Goal: Task Accomplishment & Management: Manage account settings

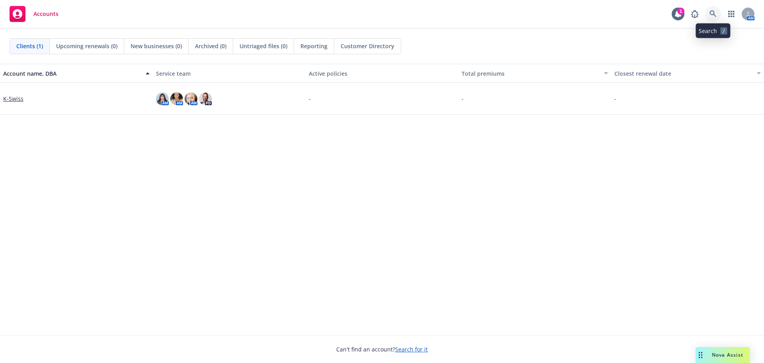
click at [713, 17] on icon at bounding box center [713, 13] width 7 height 7
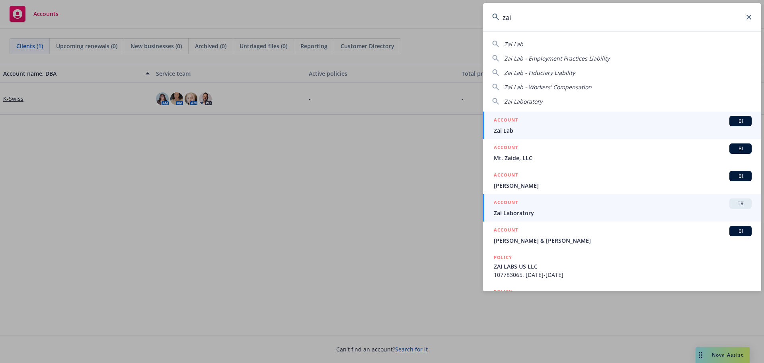
type input "zai"
click at [558, 209] on span "Zai Laboratory" at bounding box center [623, 213] width 258 height 8
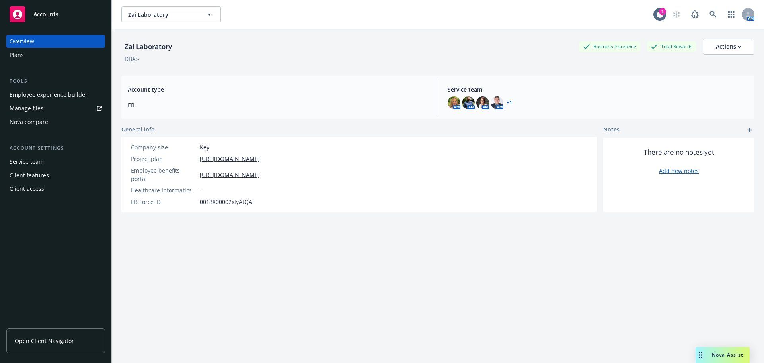
click at [32, 92] on div "Employee experience builder" at bounding box center [49, 94] width 78 height 13
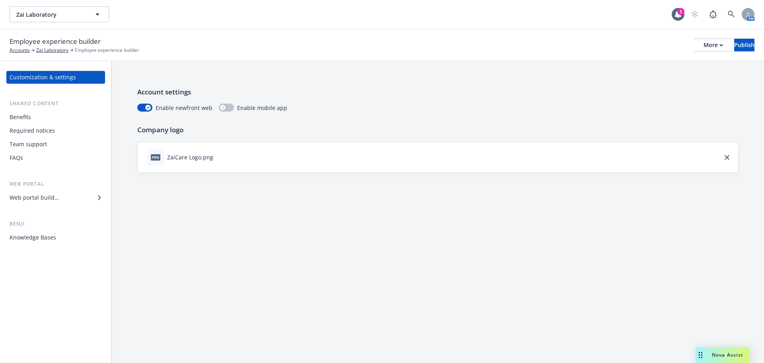
click at [39, 120] on div "Benefits" at bounding box center [56, 117] width 92 height 13
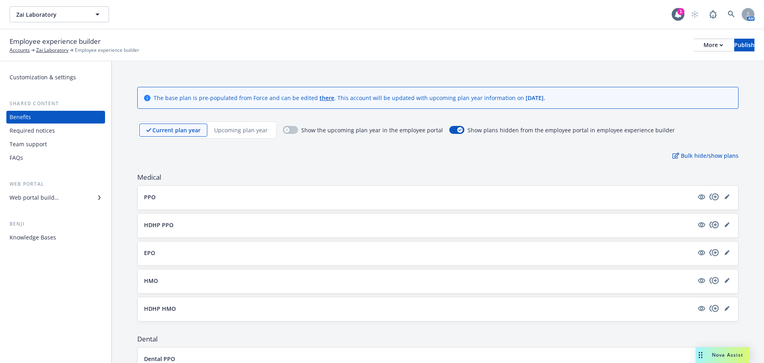
click at [710, 224] on icon "copyPlus" at bounding box center [715, 225] width 10 height 10
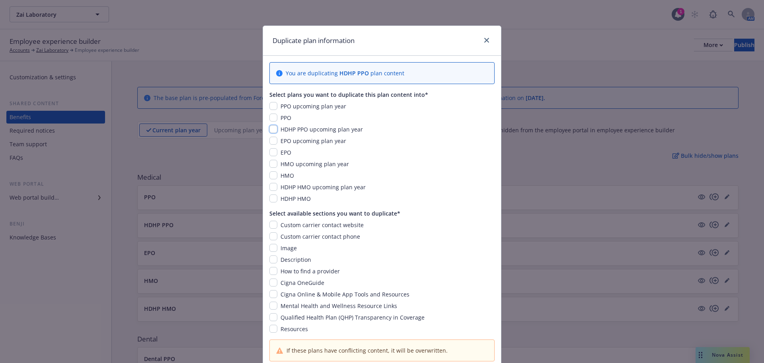
click at [270, 129] on input "checkbox" at bounding box center [274, 129] width 8 height 8
checkbox input "true"
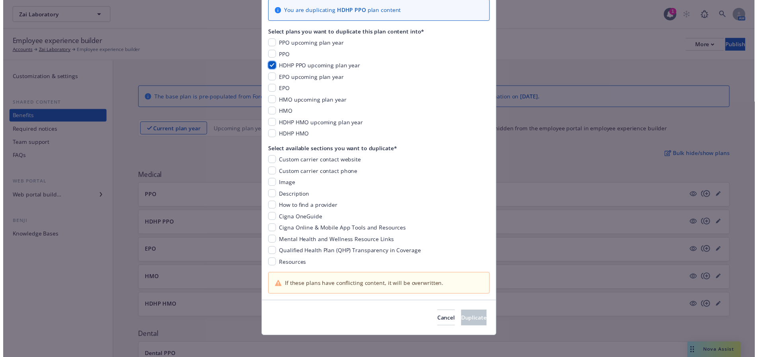
scroll to position [66, 0]
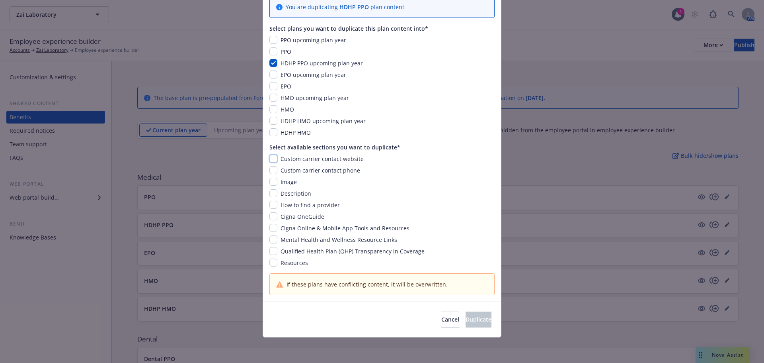
click at [270, 159] on input "checkbox" at bounding box center [274, 158] width 8 height 8
checkbox input "true"
click at [270, 167] on input "checkbox" at bounding box center [274, 170] width 8 height 8
checkbox input "true"
click at [270, 183] on input "checkbox" at bounding box center [274, 182] width 8 height 8
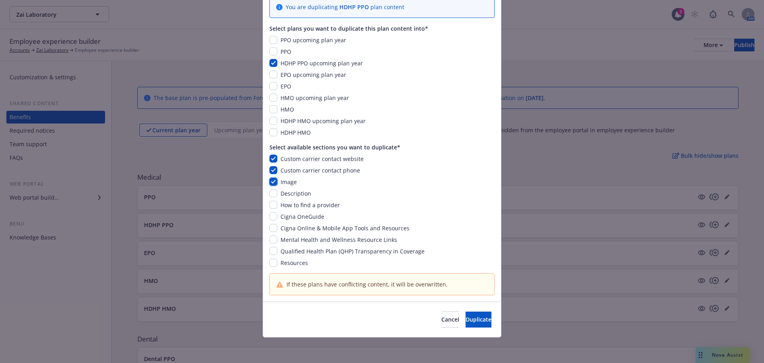
checkbox input "true"
click at [270, 191] on input "checkbox" at bounding box center [274, 193] width 8 height 8
checkbox input "true"
click at [273, 203] on input "checkbox" at bounding box center [274, 205] width 8 height 8
checkbox input "true"
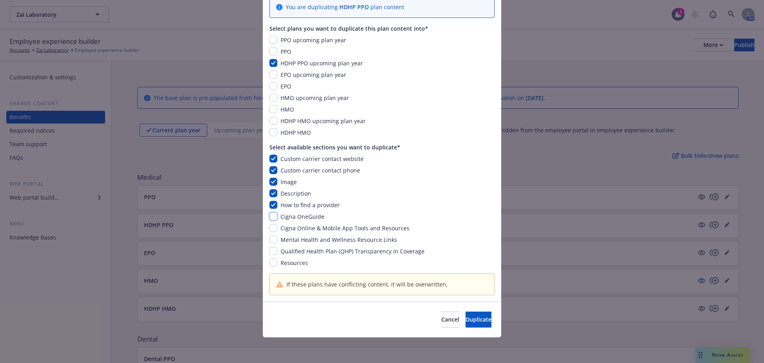
click at [270, 217] on input "checkbox" at bounding box center [274, 216] width 8 height 8
checkbox input "true"
drag, startPoint x: 270, startPoint y: 229, endPoint x: 269, endPoint y: 236, distance: 7.7
click at [270, 229] on input "checkbox" at bounding box center [274, 228] width 8 height 8
checkbox input "true"
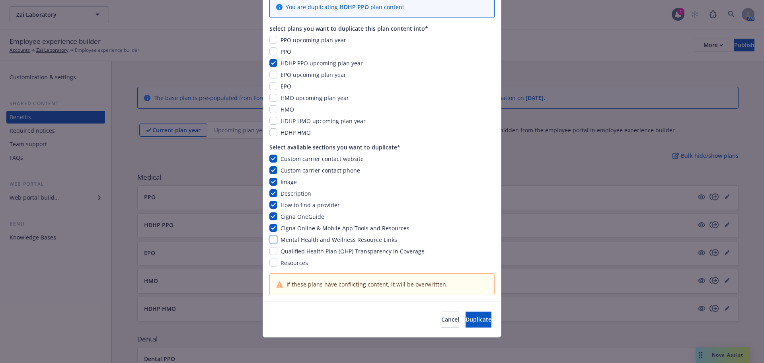
click at [270, 236] on input "checkbox" at bounding box center [274, 239] width 8 height 8
checkbox input "true"
click at [271, 252] on input "checkbox" at bounding box center [274, 251] width 8 height 8
checkbox input "true"
drag, startPoint x: 271, startPoint y: 263, endPoint x: 286, endPoint y: 257, distance: 15.9
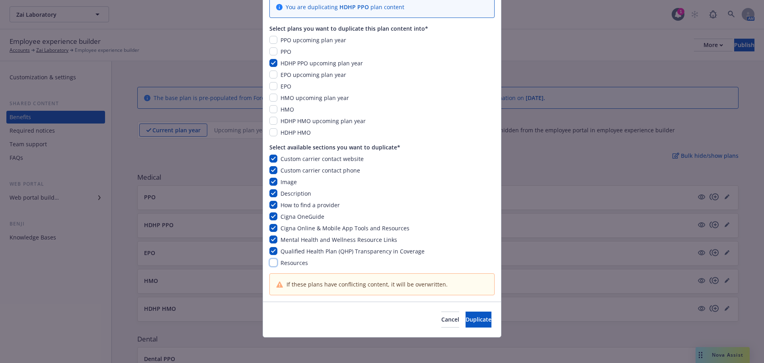
click at [272, 264] on input "checkbox" at bounding box center [274, 262] width 8 height 8
checkbox input "true"
click at [466, 319] on button "Duplicate" at bounding box center [479, 319] width 26 height 16
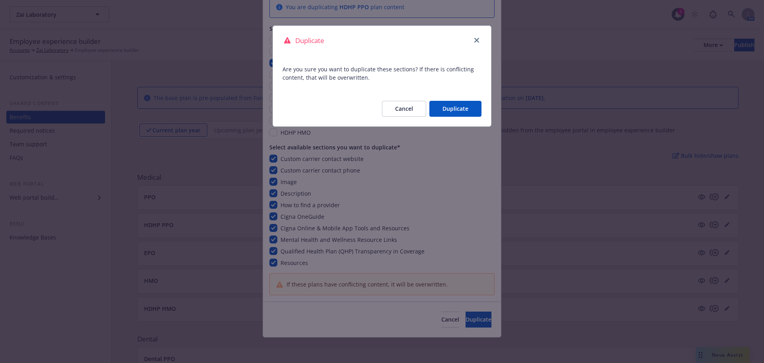
click at [457, 113] on button "Duplicate" at bounding box center [456, 109] width 52 height 16
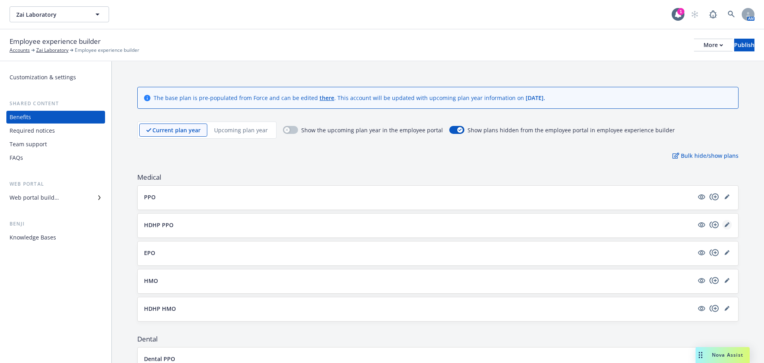
click at [725, 223] on icon "editPencil" at bounding box center [727, 224] width 5 height 5
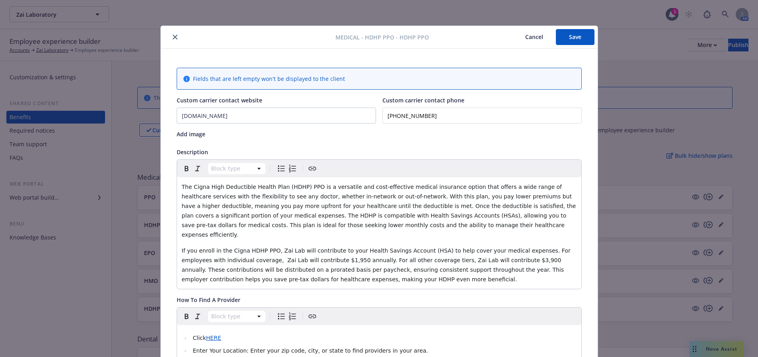
scroll to position [24, 0]
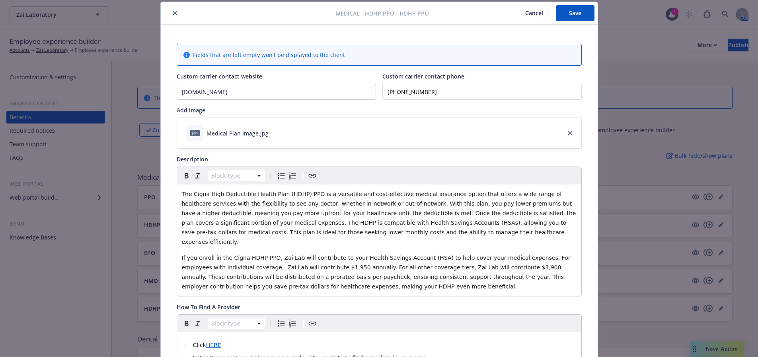
click at [412, 92] on input "(866) 494-2111" at bounding box center [482, 92] width 199 height 16
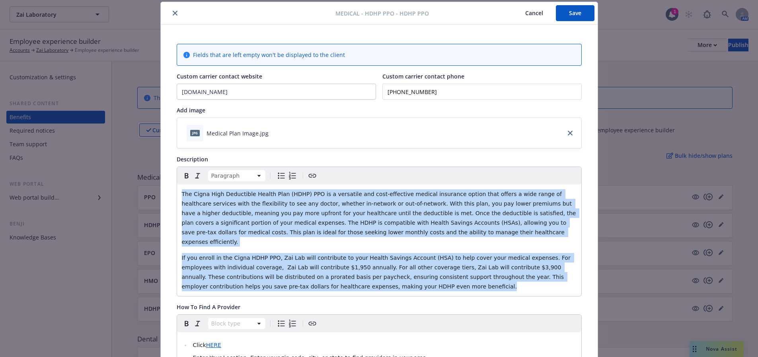
drag, startPoint x: 179, startPoint y: 194, endPoint x: 387, endPoint y: 294, distance: 230.6
copy div "The Cigna High Deductible Health Plan (HDHP) PPO is a versatile and cost-effect…"
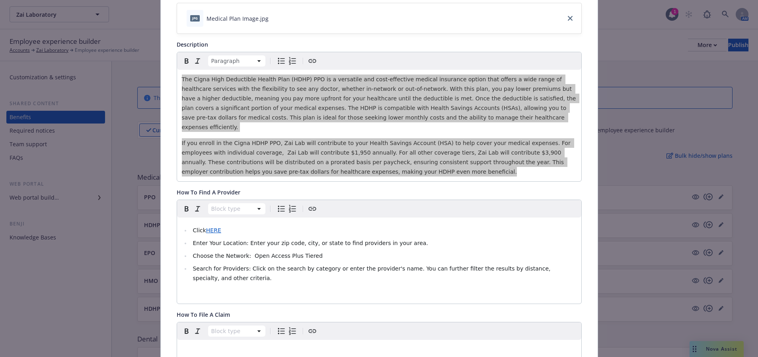
scroll to position [143, 0]
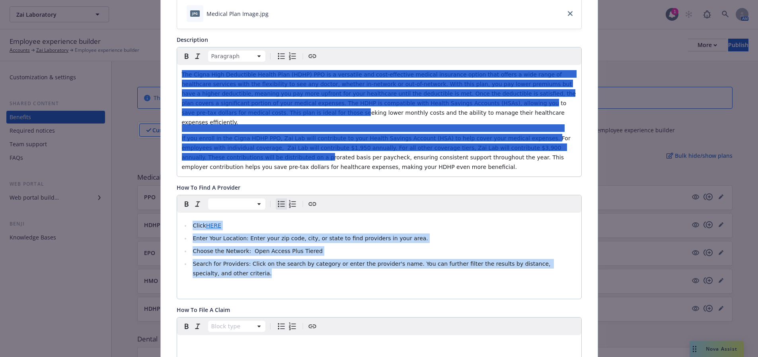
drag, startPoint x: 574, startPoint y: 256, endPoint x: 182, endPoint y: 212, distance: 394.7
click at [182, 213] on div "Click HERE Enter Your Location: Enter your zip code, city, or state to find pro…" at bounding box center [379, 256] width 404 height 86
copy ul "Click HERE Enter Your Location: Enter your zip code, city, or state to find pro…"
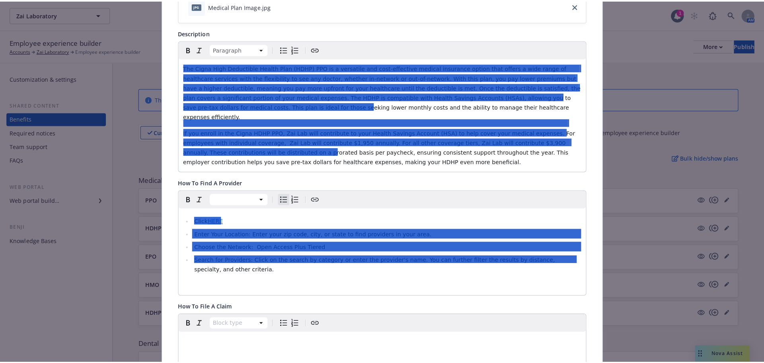
scroll to position [0, 0]
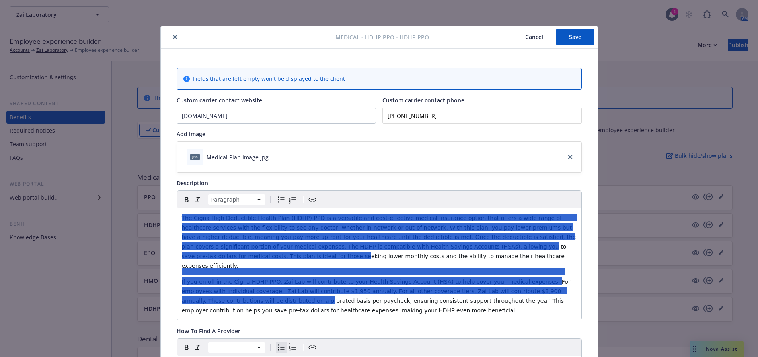
click at [490, 172] on div "jpg Medical Plan Image.jpg" at bounding box center [379, 157] width 404 height 30
click at [490, 182] on div "Description" at bounding box center [379, 183] width 405 height 8
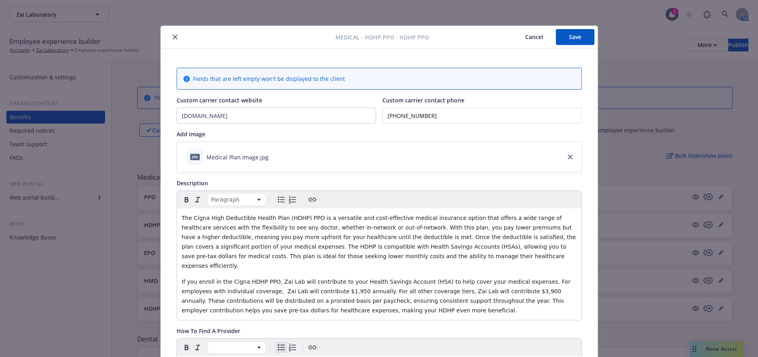
drag, startPoint x: 457, startPoint y: 231, endPoint x: 449, endPoint y: 252, distance: 22.3
click at [456, 232] on p "The Cigna High Deductible Health Plan (HDHP) PPO is a versatile and cost-effect…" at bounding box center [379, 241] width 395 height 57
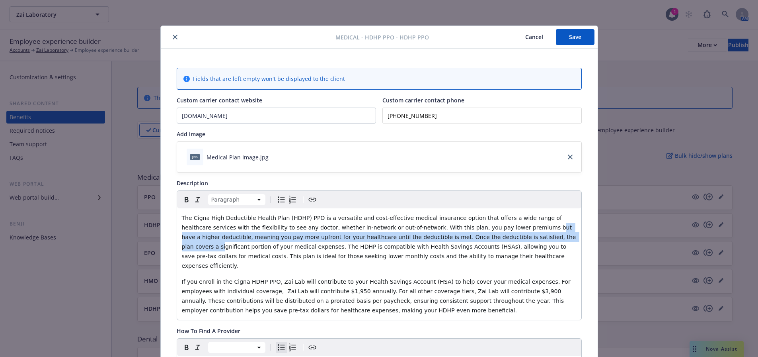
click at [533, 36] on button "Cancel" at bounding box center [534, 37] width 43 height 16
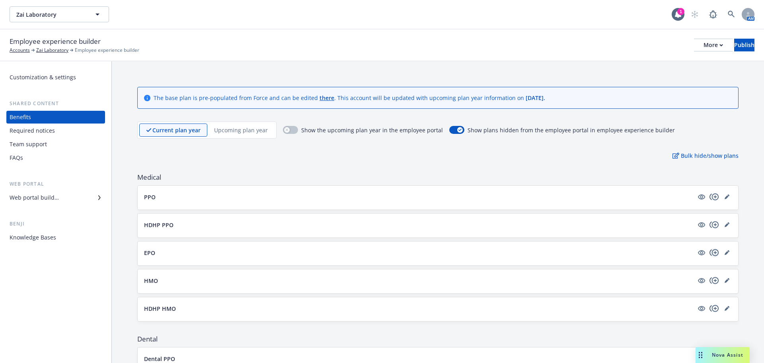
click at [710, 252] on icon "copyPlus" at bounding box center [714, 252] width 9 height 7
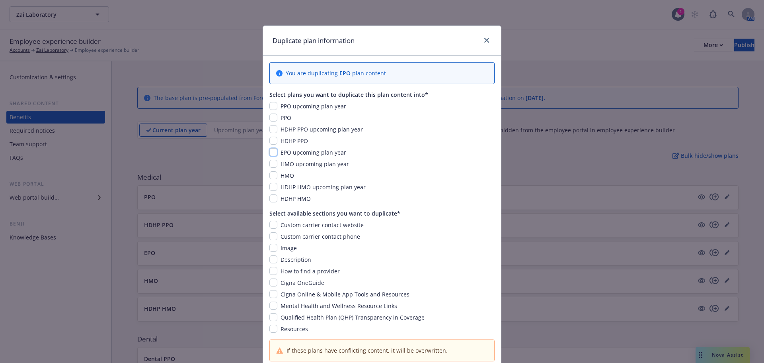
click at [270, 152] on input "checkbox" at bounding box center [274, 152] width 8 height 8
checkbox input "true"
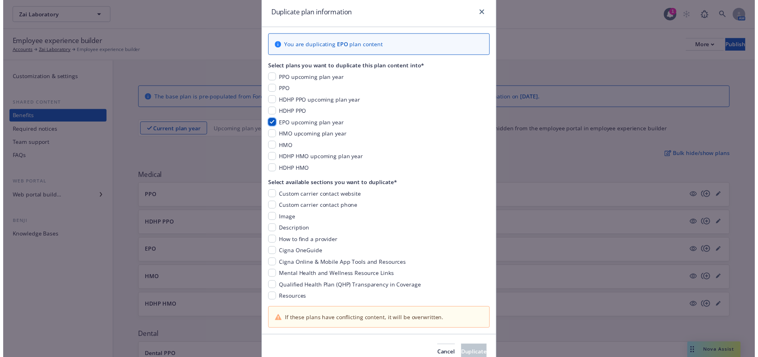
scroll to position [66, 0]
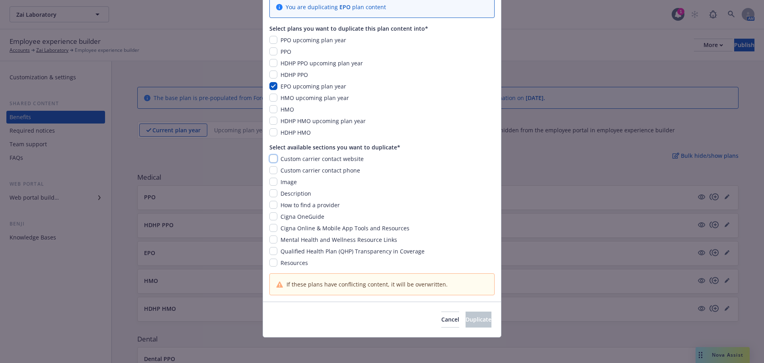
click at [271, 158] on input "checkbox" at bounding box center [274, 158] width 8 height 8
checkbox input "true"
click at [270, 171] on input "checkbox" at bounding box center [274, 170] width 8 height 8
checkbox input "true"
click at [270, 184] on input "checkbox" at bounding box center [274, 182] width 8 height 8
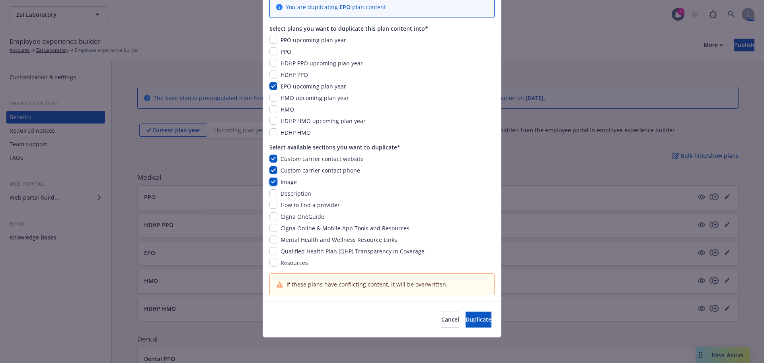
checkbox input "true"
click at [270, 195] on input "checkbox" at bounding box center [274, 193] width 8 height 8
checkbox input "true"
click at [270, 204] on input "checkbox" at bounding box center [274, 205] width 8 height 8
checkbox input "true"
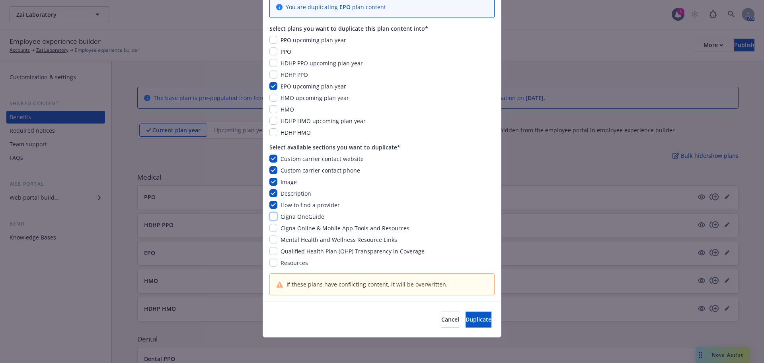
click at [270, 218] on input "checkbox" at bounding box center [274, 216] width 8 height 8
checkbox input "true"
click at [272, 225] on input "checkbox" at bounding box center [274, 228] width 8 height 8
checkbox input "true"
click at [272, 236] on input "checkbox" at bounding box center [274, 239] width 8 height 8
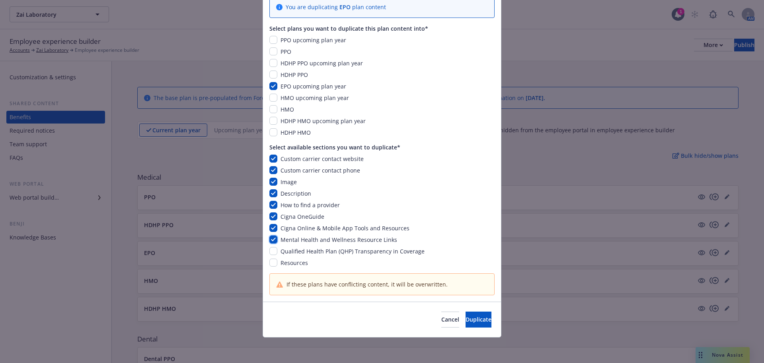
checkbox input "true"
click at [272, 250] on input "checkbox" at bounding box center [274, 251] width 8 height 8
checkbox input "true"
click at [272, 262] on input "checkbox" at bounding box center [274, 262] width 8 height 8
checkbox input "true"
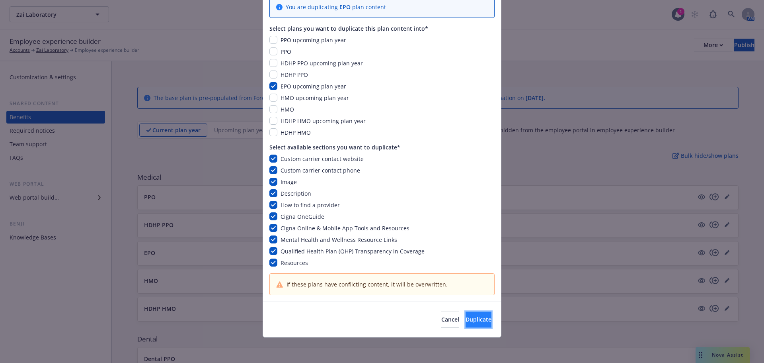
click at [466, 316] on span "Duplicate" at bounding box center [479, 319] width 26 height 8
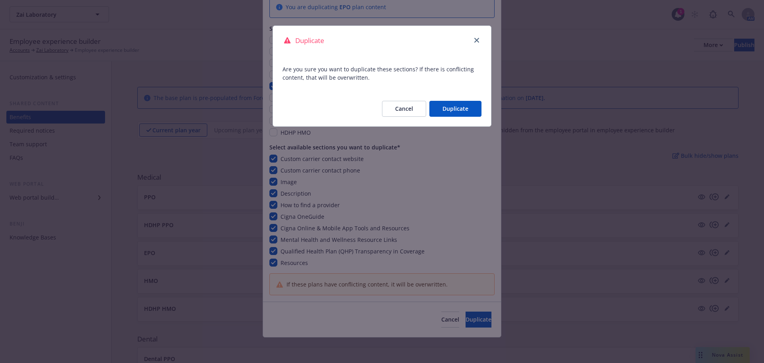
click at [452, 111] on button "Duplicate" at bounding box center [456, 109] width 52 height 16
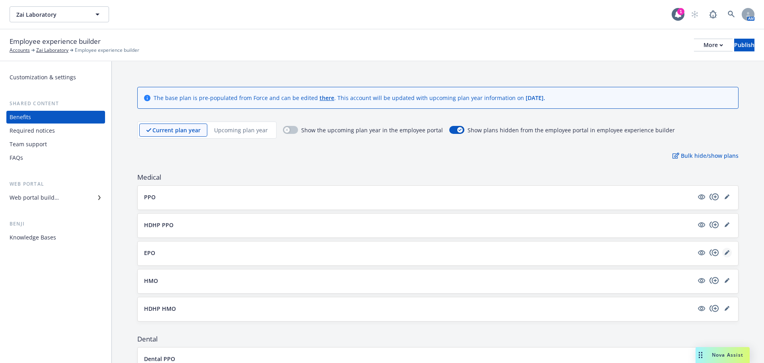
click at [724, 253] on link "editPencil" at bounding box center [728, 253] width 10 height 10
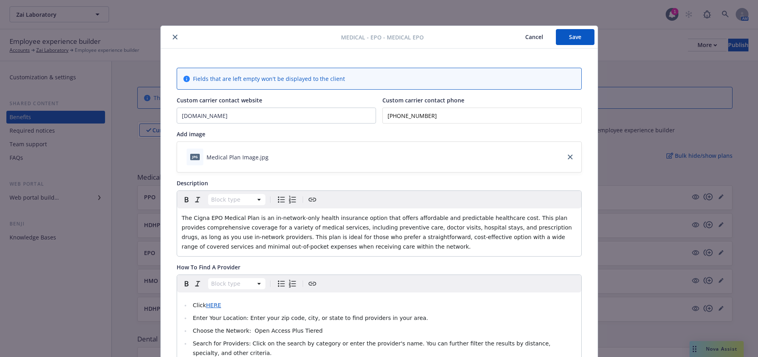
scroll to position [24, 0]
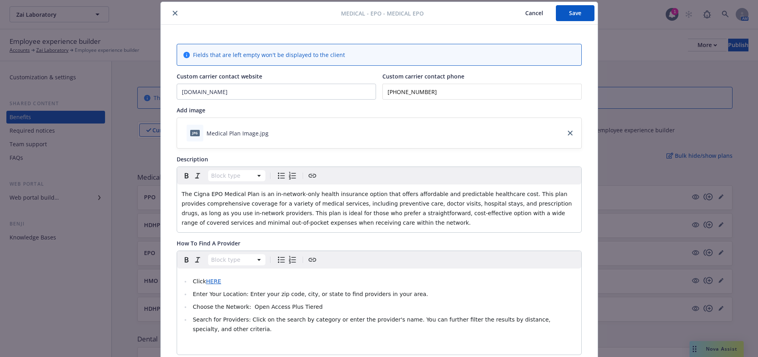
click at [330, 225] on p "The Cigna EPO Medical Plan is an in-network-only health insurance option that o…" at bounding box center [379, 208] width 395 height 38
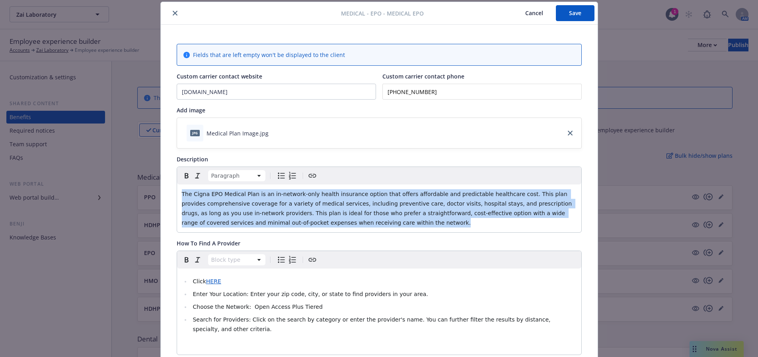
drag, startPoint x: 328, startPoint y: 225, endPoint x: 180, endPoint y: 188, distance: 153.1
click at [180, 188] on div "The Cigna EPO Medical Plan is an in-network-only health insurance option that o…" at bounding box center [379, 208] width 404 height 48
copy span "The Cigna EPO Medical Plan is an in-network-only health insurance option that o…"
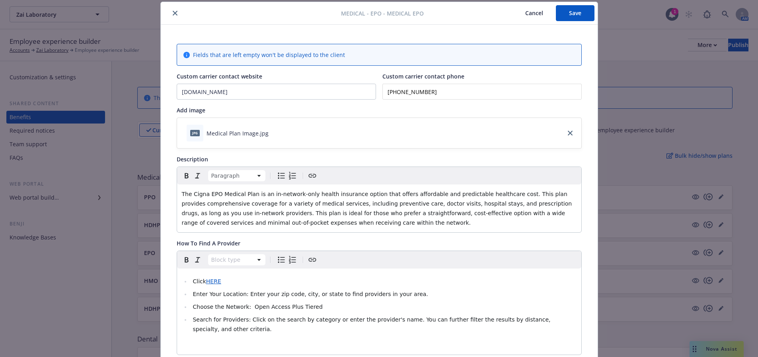
click at [421, 92] on input "(866) 494-2111" at bounding box center [482, 92] width 199 height 16
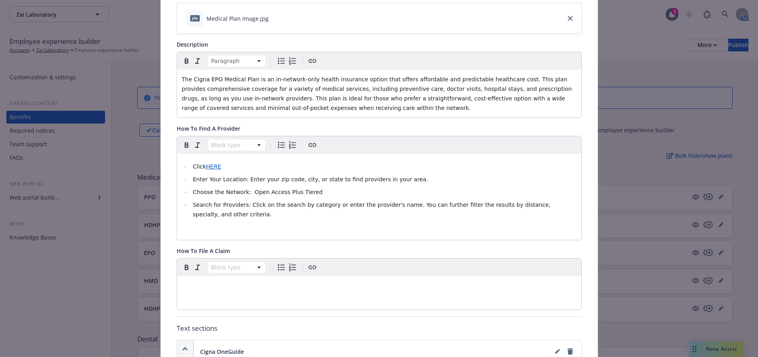
scroll to position [143, 0]
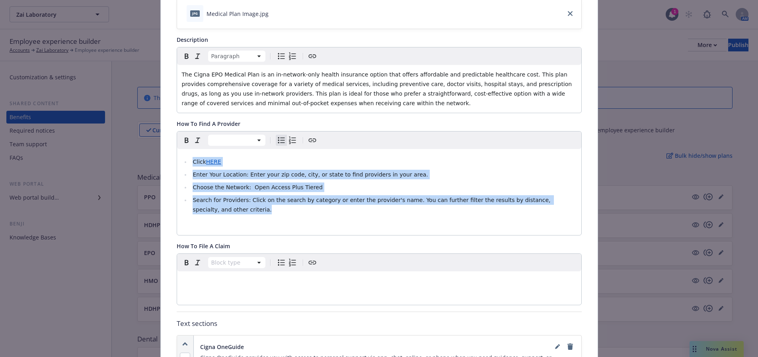
drag, startPoint x: 571, startPoint y: 201, endPoint x: 186, endPoint y: 160, distance: 387.2
click at [177, 160] on div "Click HERE Enter Your Location: Enter your zip code, city, or state to find pro…" at bounding box center [379, 183] width 405 height 104
copy ul "Click HERE Enter Your Location: Enter your zip code, city, or state to find pro…"
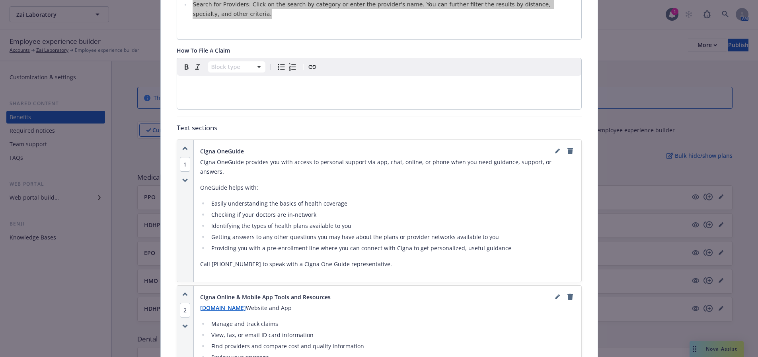
scroll to position [422, 0]
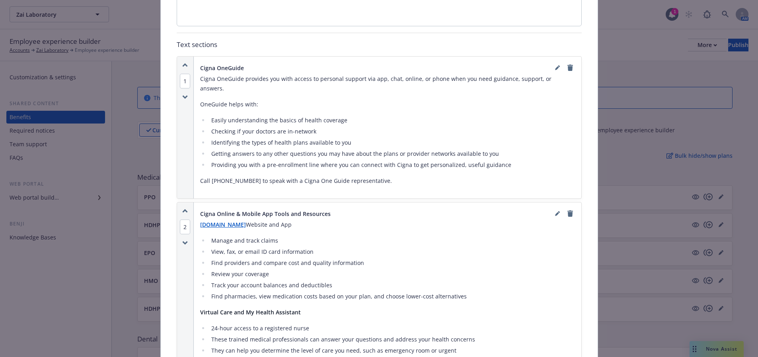
click at [386, 176] on p "Call 888-806-5094 to speak with a Cigna One Guide representative." at bounding box center [387, 181] width 375 height 10
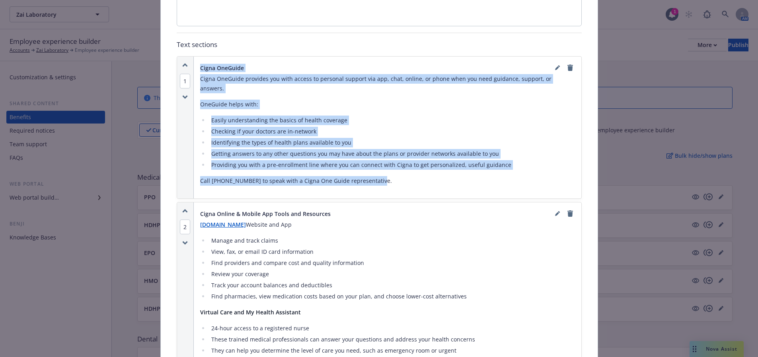
drag, startPoint x: 380, startPoint y: 160, endPoint x: 197, endPoint y: 57, distance: 209.5
click at [200, 63] on div "Cigna OneGuide Cigna OneGuide provides you with access to personal support via …" at bounding box center [387, 127] width 375 height 129
copy div "Cigna OneGuide Cigna OneGuide provides you with access to personal support via …"
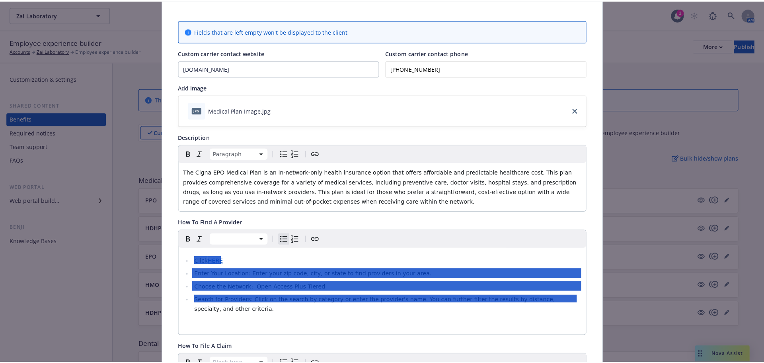
scroll to position [0, 0]
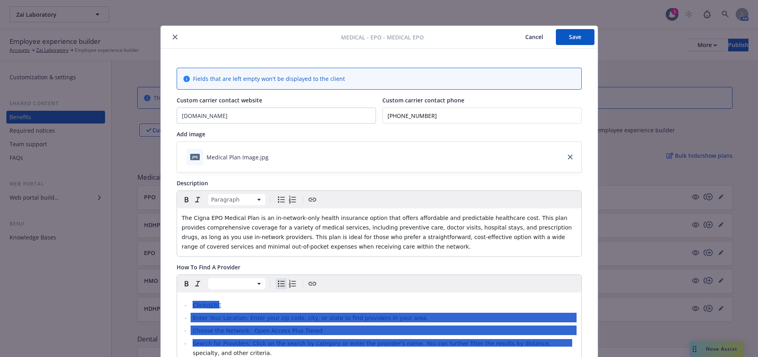
click at [577, 41] on button "Save" at bounding box center [575, 37] width 39 height 16
click at [173, 39] on icon "close" at bounding box center [175, 37] width 5 height 5
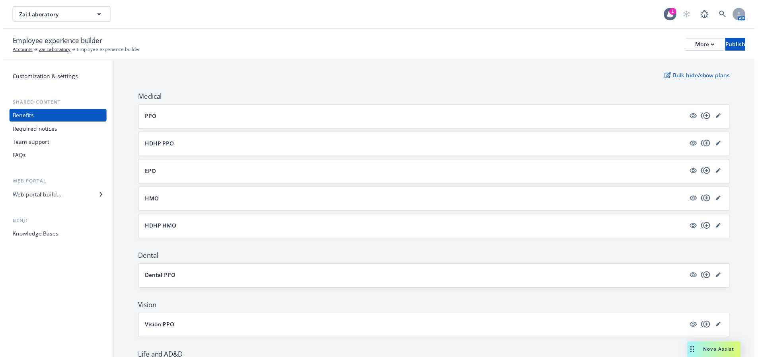
scroll to position [80, 0]
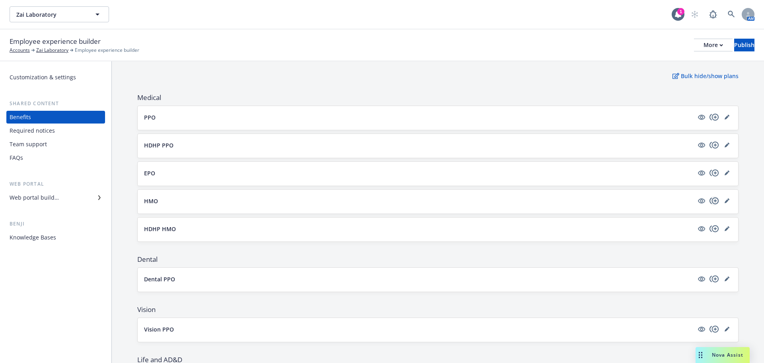
click at [710, 200] on icon "copyPlus" at bounding box center [715, 201] width 10 height 10
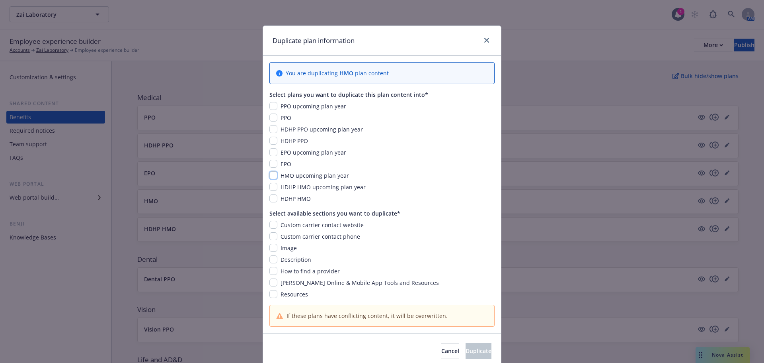
click at [272, 179] on input "checkbox" at bounding box center [274, 175] width 8 height 8
checkbox input "true"
click at [272, 223] on input "checkbox" at bounding box center [274, 225] width 8 height 8
checkbox input "true"
click at [270, 232] on input "checkbox" at bounding box center [274, 236] width 8 height 8
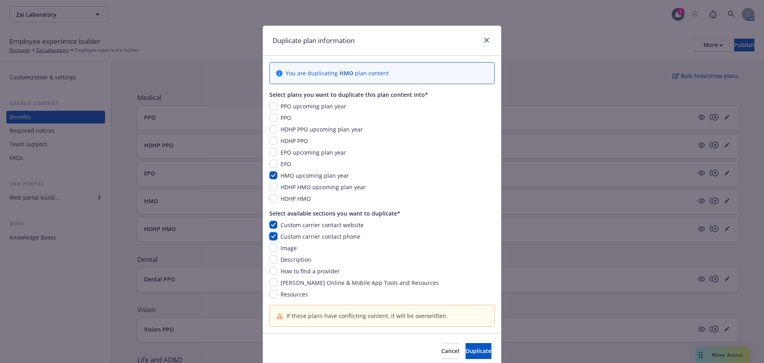
checkbox input "true"
click at [270, 247] on input "checkbox" at bounding box center [274, 248] width 8 height 8
checkbox input "true"
drag, startPoint x: 272, startPoint y: 260, endPoint x: 272, endPoint y: 267, distance: 7.2
click at [272, 260] on input "checkbox" at bounding box center [274, 259] width 8 height 8
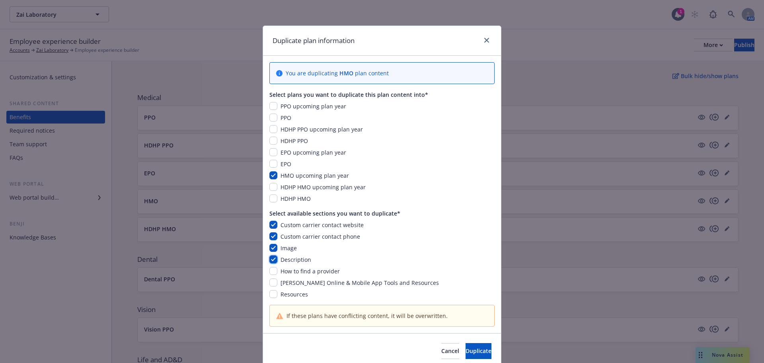
checkbox input "true"
click at [273, 273] on input "checkbox" at bounding box center [274, 271] width 8 height 8
checkbox input "true"
click at [270, 286] on input "checkbox" at bounding box center [274, 282] width 8 height 8
checkbox input "true"
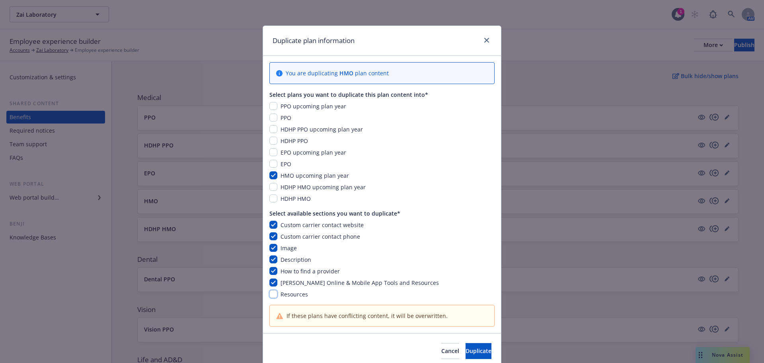
click at [271, 295] on input "checkbox" at bounding box center [274, 294] width 8 height 8
checkbox input "true"
click at [466, 355] on button "Duplicate" at bounding box center [479, 351] width 26 height 16
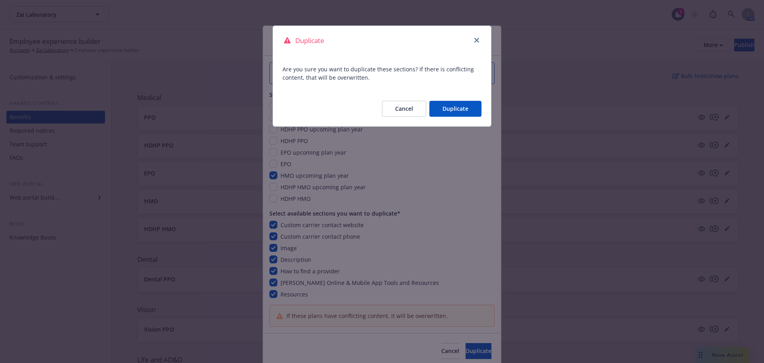
click at [469, 109] on button "Duplicate" at bounding box center [456, 109] width 52 height 16
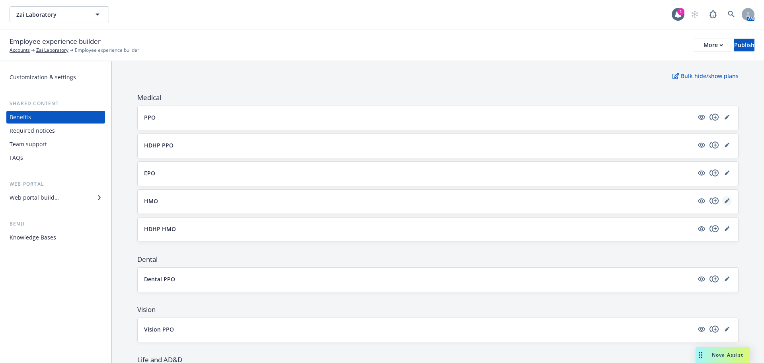
click at [725, 201] on icon "editPencil" at bounding box center [727, 200] width 5 height 5
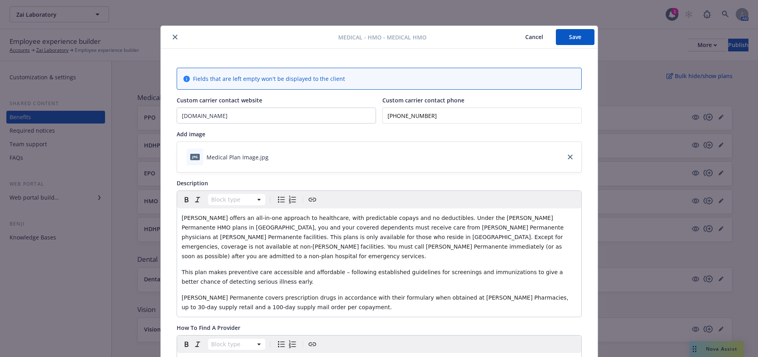
drag, startPoint x: 579, startPoint y: 40, endPoint x: 567, endPoint y: 42, distance: 12.5
click at [579, 40] on button "Save" at bounding box center [575, 37] width 39 height 16
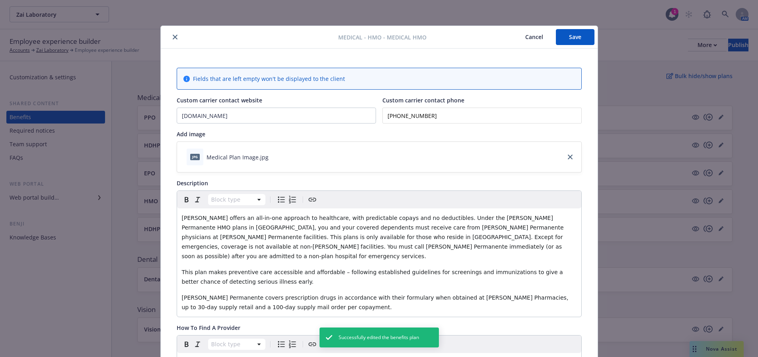
click at [173, 37] on icon "close" at bounding box center [175, 37] width 5 height 5
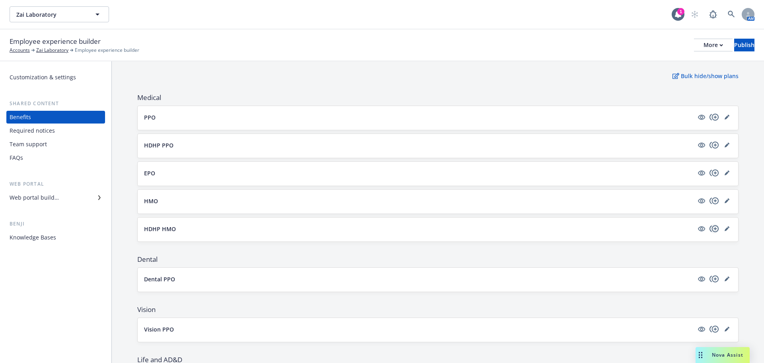
drag, startPoint x: 204, startPoint y: 234, endPoint x: 709, endPoint y: 230, distance: 505.2
click at [710, 230] on icon "copyPlus" at bounding box center [715, 229] width 10 height 10
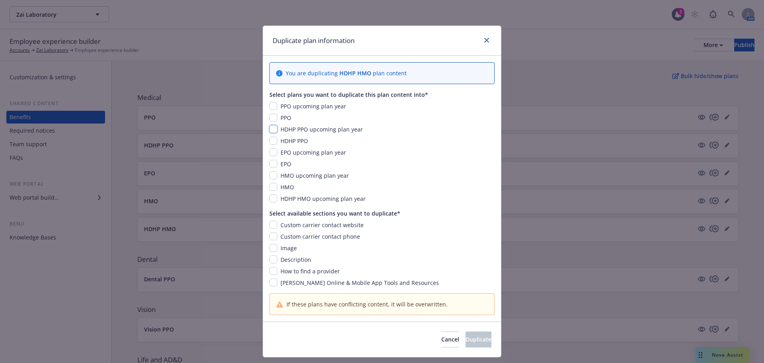
click at [270, 132] on input "checkbox" at bounding box center [274, 129] width 8 height 8
checkbox input "true"
click at [277, 222] on div "Custom carrier contact website" at bounding box center [321, 225] width 88 height 8
click at [273, 225] on input "checkbox" at bounding box center [274, 225] width 8 height 8
checkbox input "true"
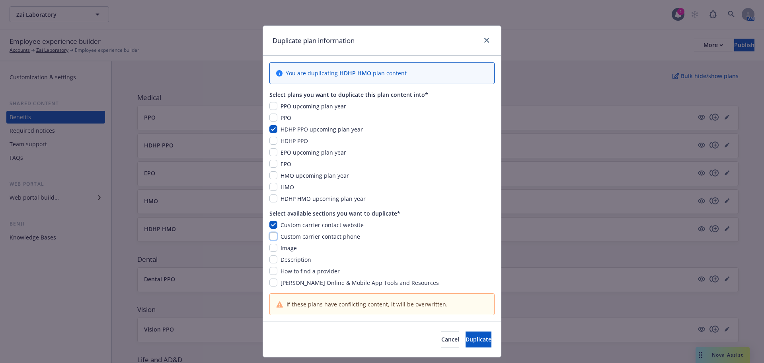
click at [270, 235] on input "checkbox" at bounding box center [274, 236] width 8 height 8
checkbox input "true"
click at [270, 246] on input "checkbox" at bounding box center [274, 248] width 8 height 8
checkbox input "true"
click at [270, 254] on div "Custom carrier contact website Custom carrier contact phone Image Description H…" at bounding box center [382, 254] width 225 height 66
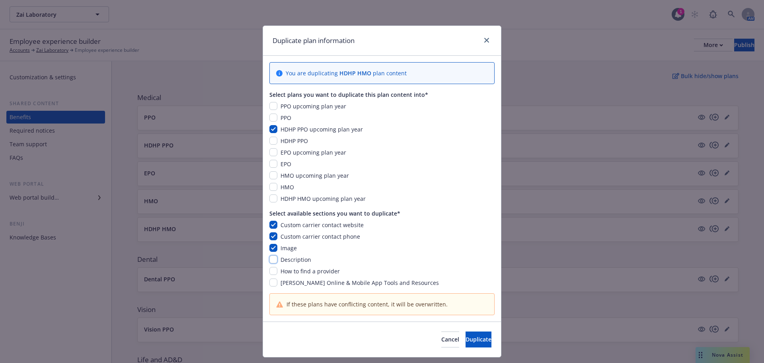
click at [270, 260] on input "checkbox" at bounding box center [274, 259] width 8 height 8
checkbox input "true"
drag, startPoint x: 268, startPoint y: 272, endPoint x: 268, endPoint y: 280, distance: 8.8
click at [270, 272] on input "checkbox" at bounding box center [274, 271] width 8 height 8
checkbox input "true"
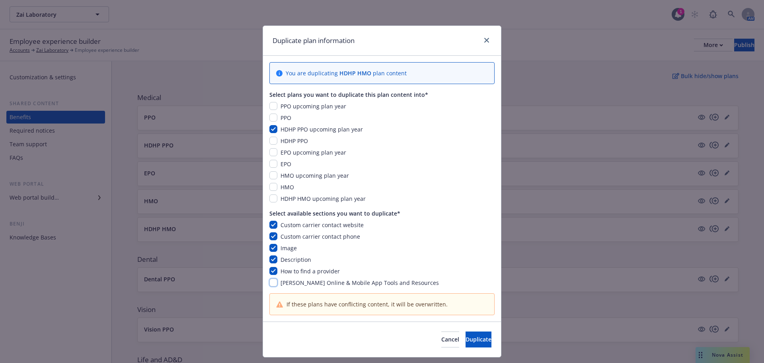
click at [270, 282] on input "checkbox" at bounding box center [274, 282] width 8 height 8
checkbox input "true"
click at [466, 333] on button "Duplicate" at bounding box center [479, 339] width 26 height 16
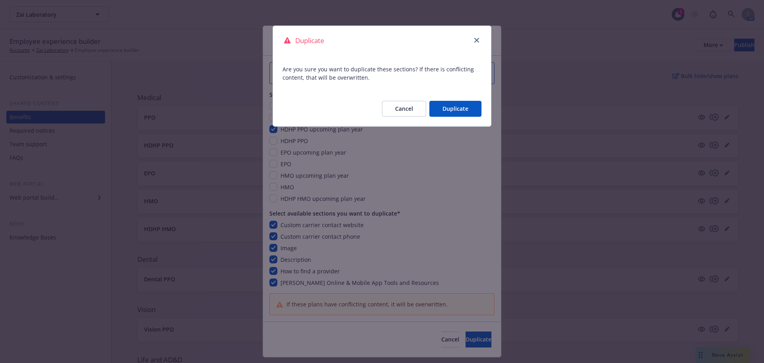
click at [458, 111] on button "Duplicate" at bounding box center [456, 109] width 52 height 16
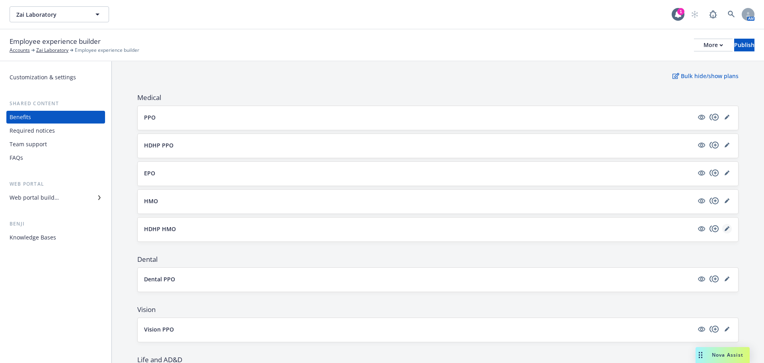
click at [724, 228] on link "editPencil" at bounding box center [728, 229] width 10 height 10
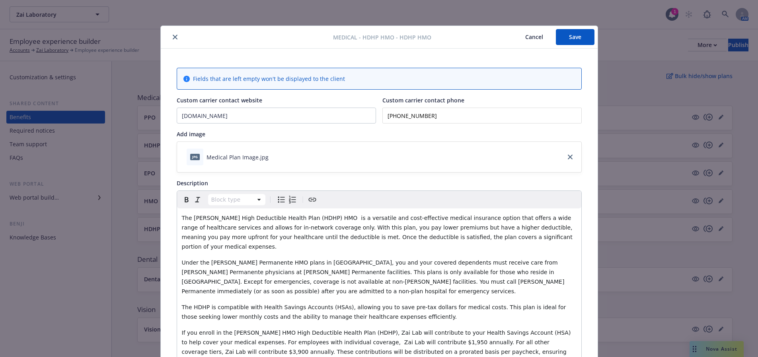
click at [173, 36] on icon "close" at bounding box center [175, 37] width 5 height 5
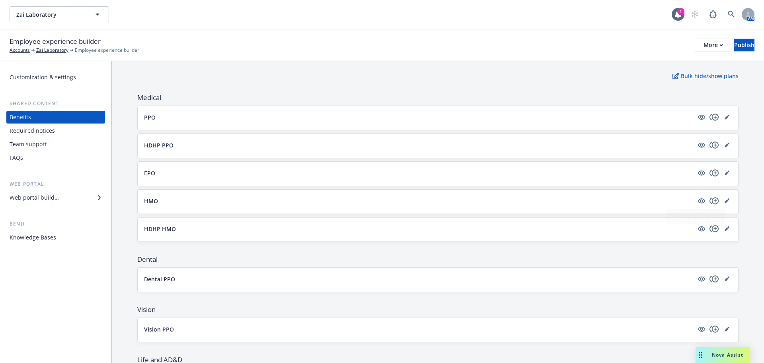
click at [728, 228] on div "HDHP HMO" at bounding box center [438, 229] width 601 height 24
click at [725, 229] on icon "editPencil" at bounding box center [727, 229] width 4 height 4
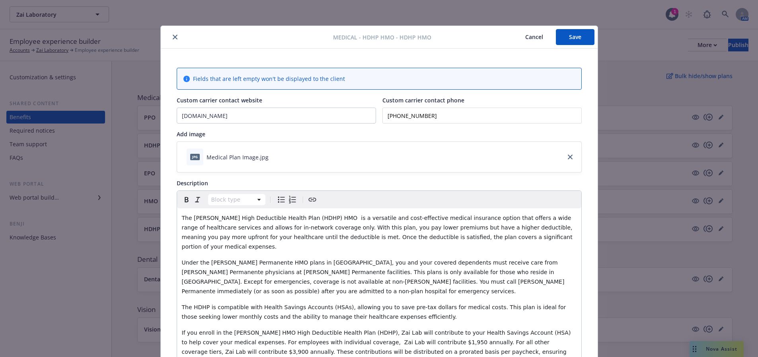
scroll to position [24, 0]
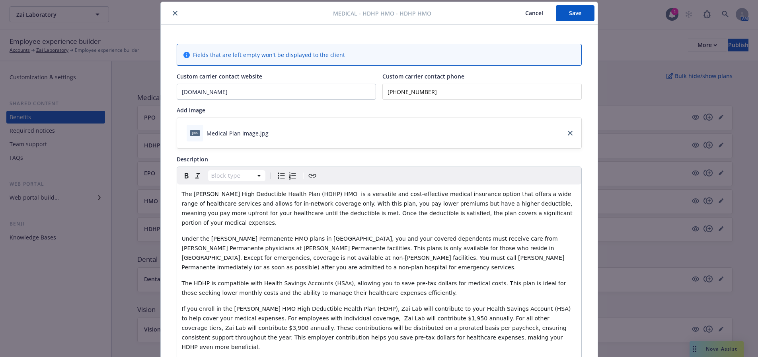
click at [170, 12] on button "close" at bounding box center [175, 13] width 10 height 10
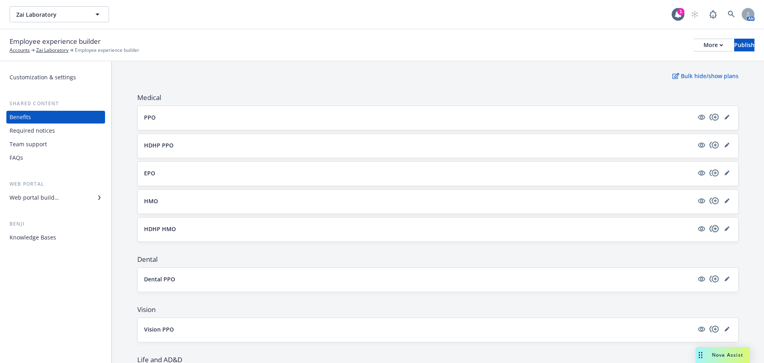
click at [710, 228] on icon "copyPlus" at bounding box center [714, 228] width 9 height 7
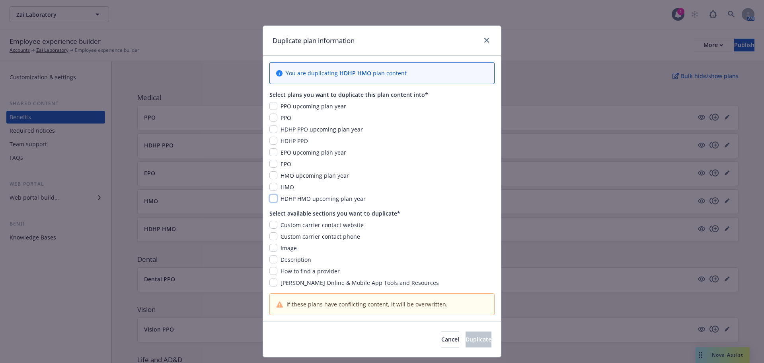
click at [270, 200] on input "checkbox" at bounding box center [274, 198] width 8 height 8
checkbox input "true"
click at [270, 223] on input "checkbox" at bounding box center [274, 225] width 8 height 8
checkbox input "true"
click at [270, 237] on input "checkbox" at bounding box center [274, 236] width 8 height 8
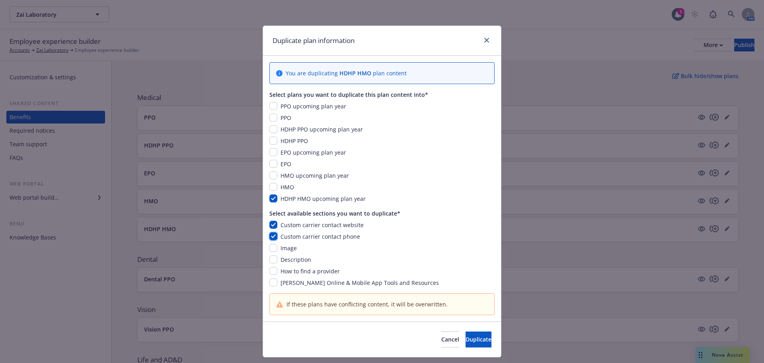
checkbox input "true"
click at [270, 246] on input "checkbox" at bounding box center [274, 248] width 8 height 8
checkbox input "true"
click at [270, 258] on input "checkbox" at bounding box center [274, 259] width 8 height 8
checkbox input "true"
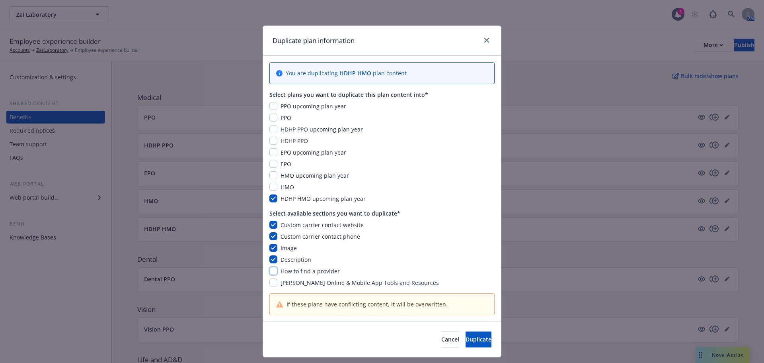
click at [270, 268] on input "checkbox" at bounding box center [274, 271] width 8 height 8
checkbox input "true"
drag, startPoint x: 270, startPoint y: 281, endPoint x: 283, endPoint y: 280, distance: 13.5
click at [270, 281] on input "checkbox" at bounding box center [274, 282] width 8 height 8
checkbox input "true"
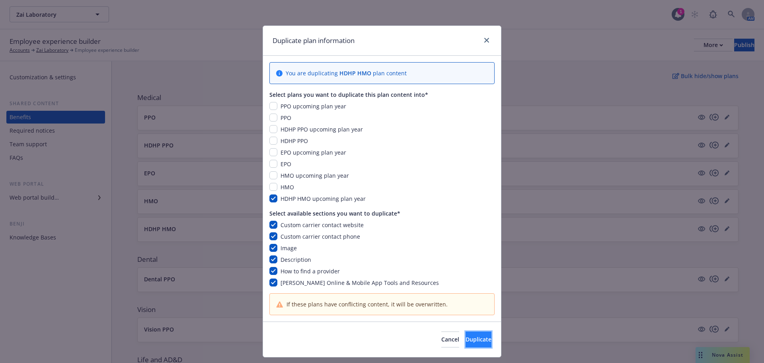
click at [466, 340] on span "Duplicate" at bounding box center [479, 339] width 26 height 8
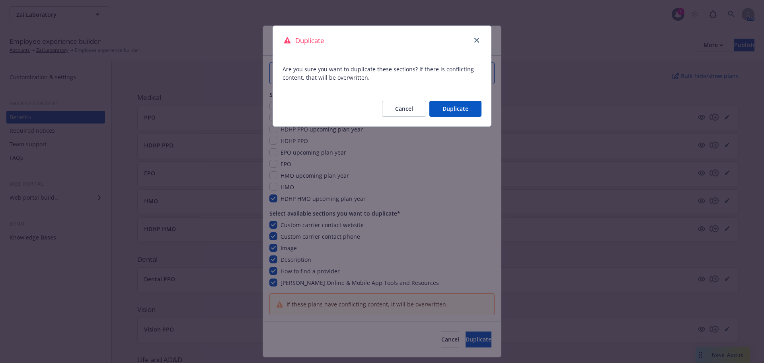
click at [445, 110] on button "Duplicate" at bounding box center [456, 109] width 52 height 16
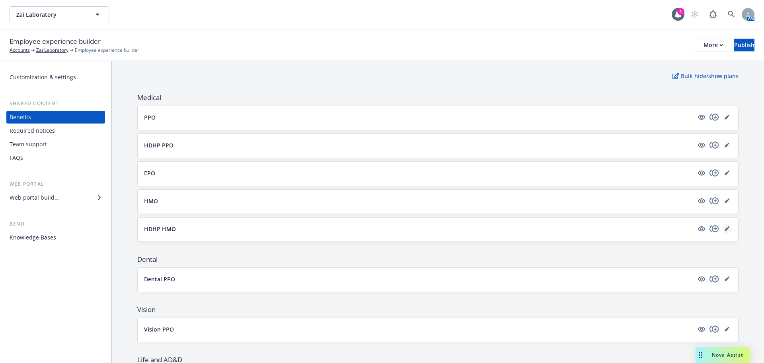
click at [725, 229] on icon "editPencil" at bounding box center [727, 229] width 4 height 4
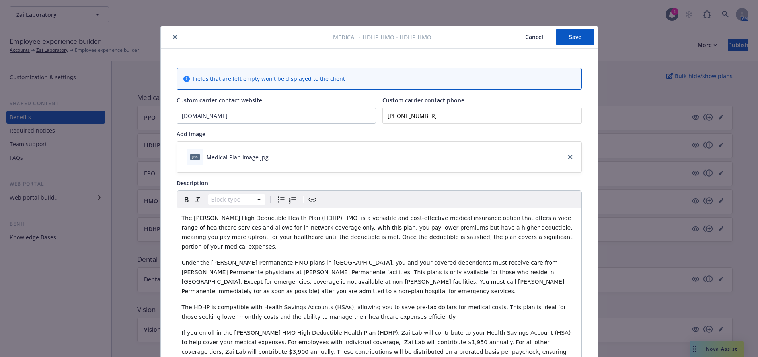
click at [176, 37] on button "close" at bounding box center [175, 37] width 10 height 10
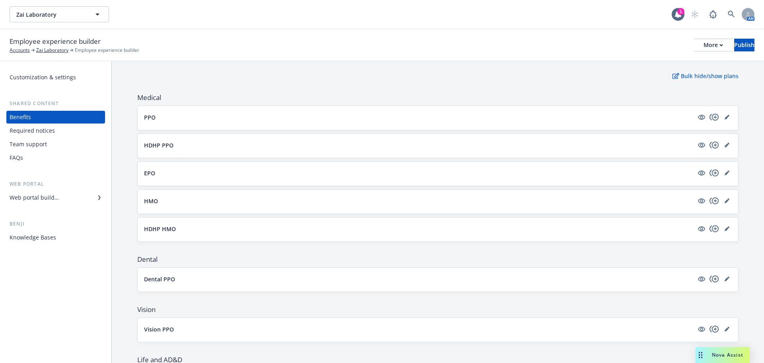
drag, startPoint x: 420, startPoint y: 328, endPoint x: 364, endPoint y: 305, distance: 60.8
click at [364, 305] on span "Vision" at bounding box center [438, 310] width 602 height 10
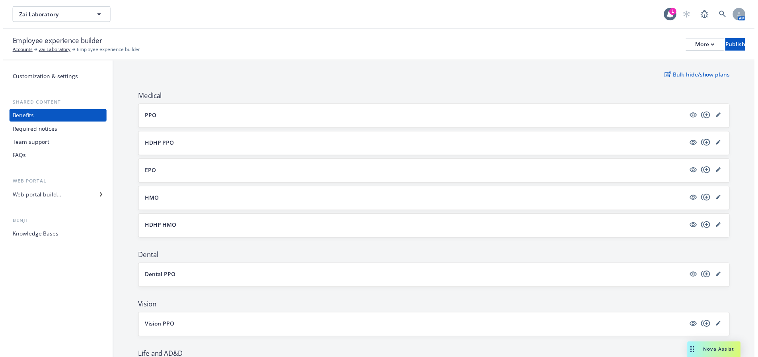
scroll to position [119, 0]
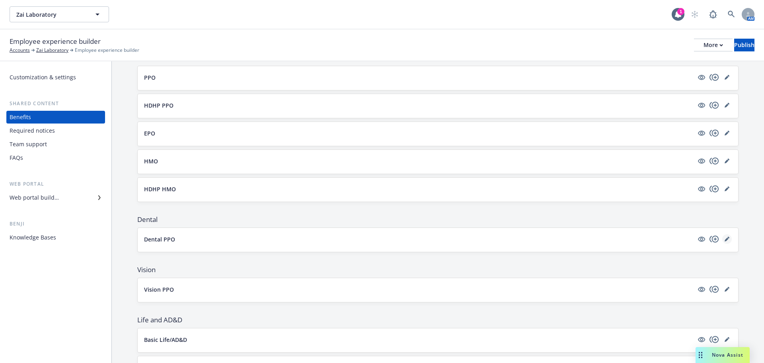
click at [725, 239] on icon "editPencil" at bounding box center [727, 238] width 5 height 5
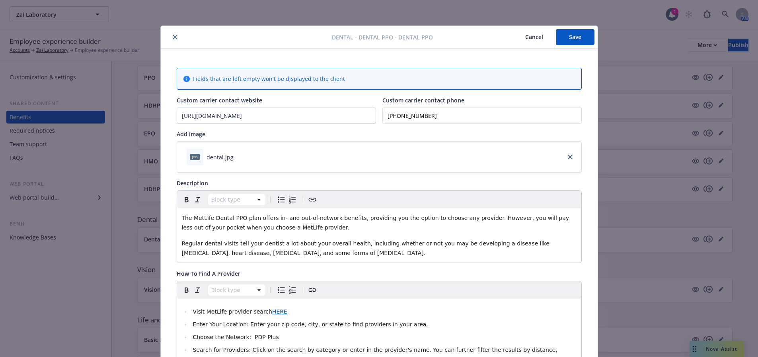
scroll to position [24, 0]
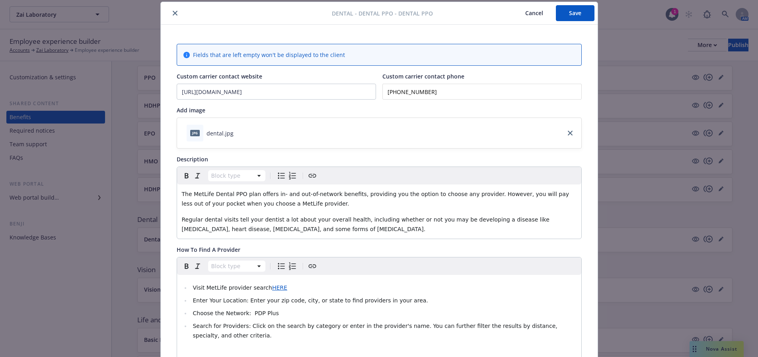
click at [531, 12] on button "Cancel" at bounding box center [534, 13] width 43 height 16
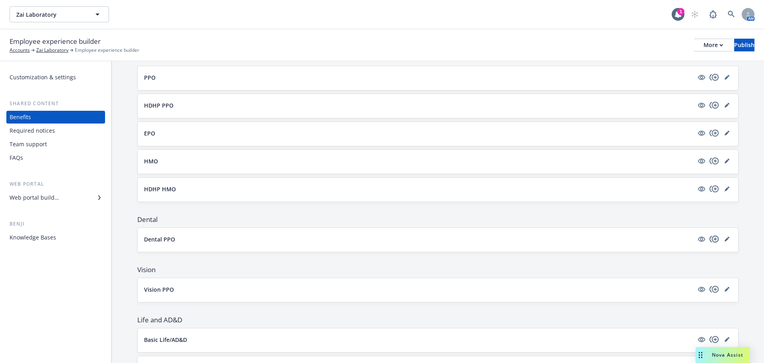
click at [710, 238] on icon "copyPlus" at bounding box center [715, 239] width 10 height 10
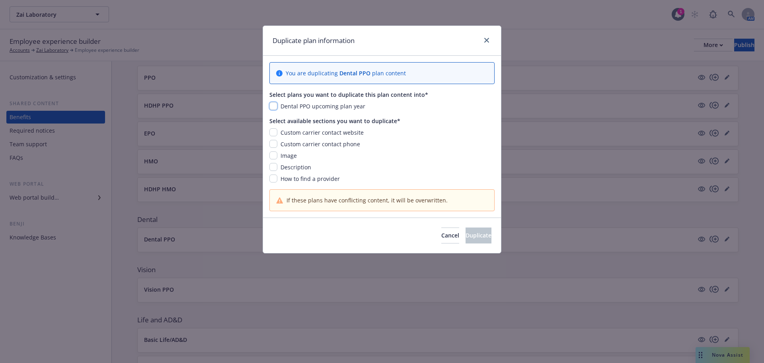
click at [273, 109] on input "checkbox" at bounding box center [274, 106] width 8 height 8
checkbox input "true"
click at [271, 130] on input "checkbox" at bounding box center [274, 132] width 8 height 8
checkbox input "true"
click at [270, 143] on input "checkbox" at bounding box center [274, 144] width 8 height 8
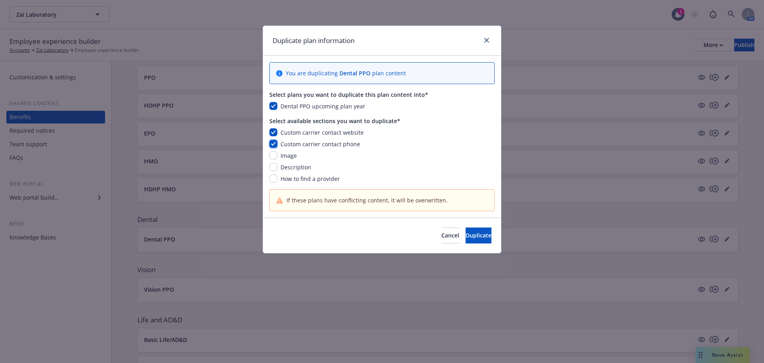
checkbox input "true"
click at [272, 153] on input "checkbox" at bounding box center [274, 155] width 8 height 8
checkbox input "true"
click at [273, 168] on input "checkbox" at bounding box center [274, 167] width 8 height 8
checkbox input "true"
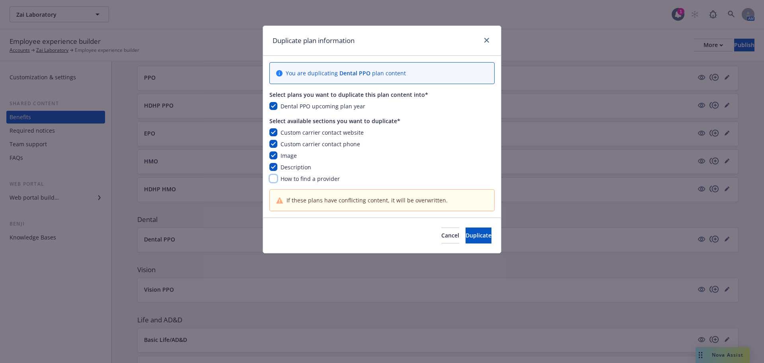
click at [273, 176] on input "checkbox" at bounding box center [274, 178] width 8 height 8
checkbox input "true"
click at [466, 234] on span "Duplicate" at bounding box center [479, 235] width 26 height 8
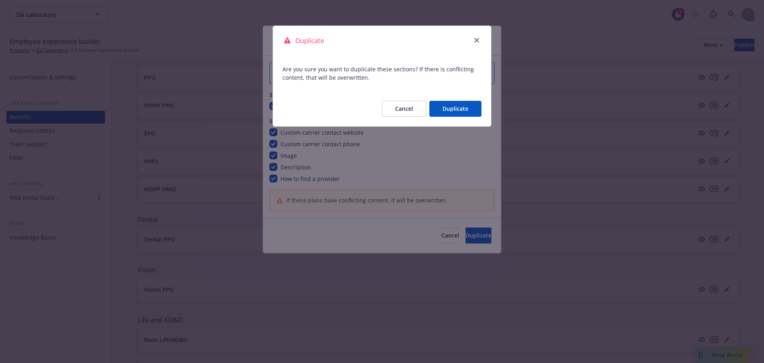
click at [462, 111] on button "Duplicate" at bounding box center [456, 109] width 52 height 16
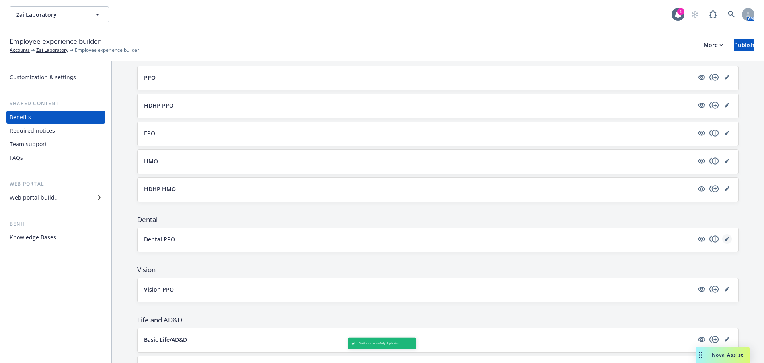
click at [723, 241] on link "editPencil" at bounding box center [728, 239] width 10 height 10
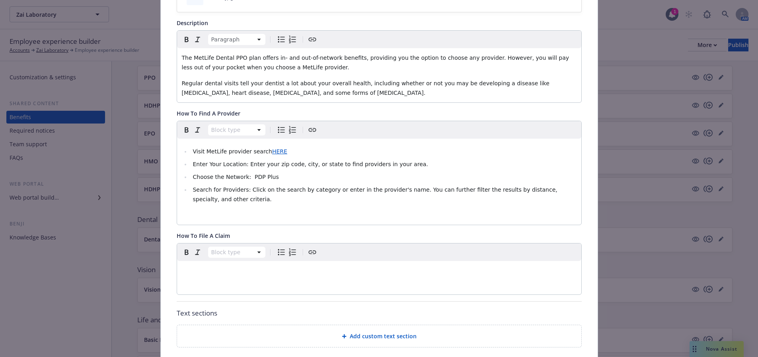
scroll to position [303, 0]
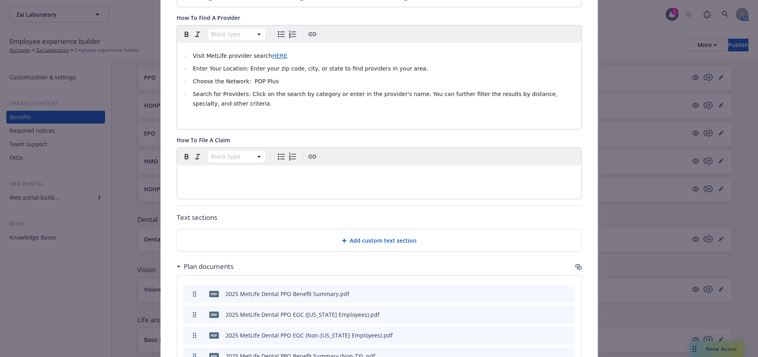
drag, startPoint x: 357, startPoint y: 226, endPoint x: 357, endPoint y: 230, distance: 4.0
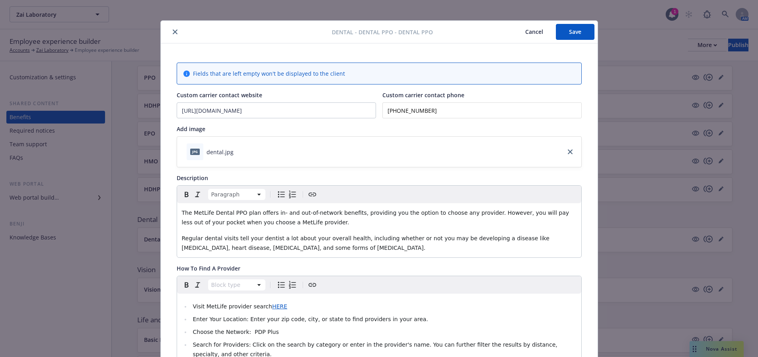
scroll to position [0, 0]
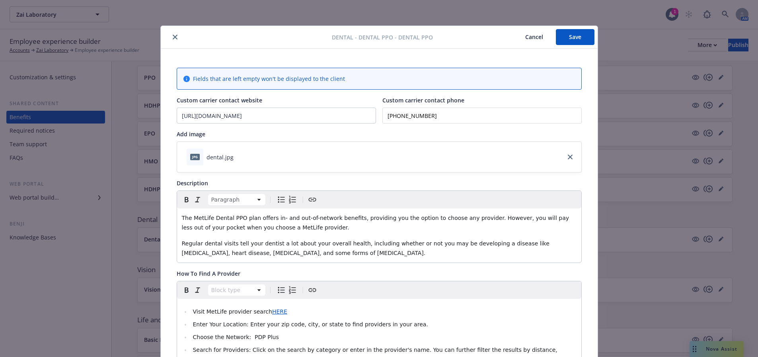
click at [173, 37] on icon "close" at bounding box center [175, 37] width 5 height 5
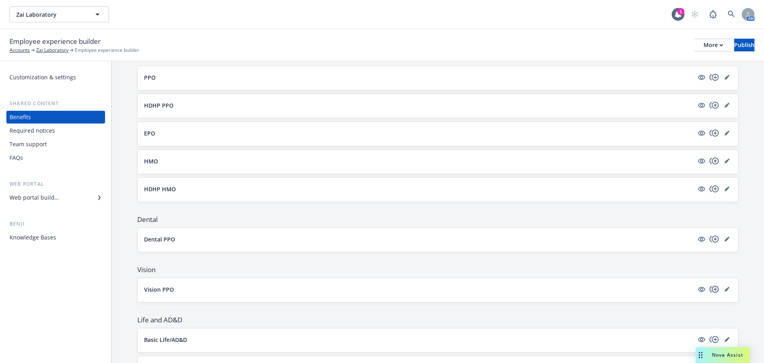
click at [710, 288] on icon "copyPlus" at bounding box center [715, 289] width 10 height 10
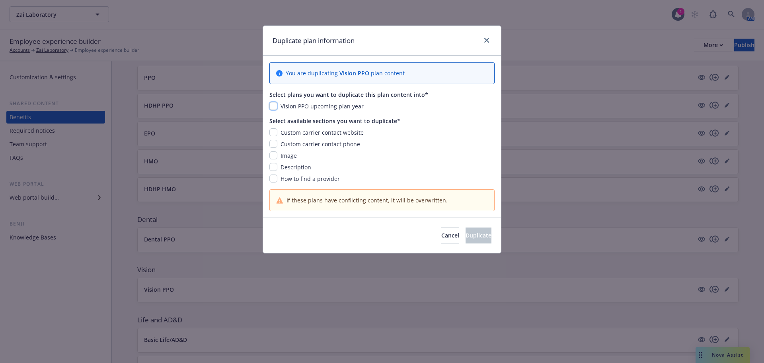
click at [277, 107] on input "checkbox" at bounding box center [274, 106] width 8 height 8
checkbox input "true"
click at [277, 131] on div "Custom carrier contact website" at bounding box center [321, 132] width 88 height 8
click at [273, 131] on input "checkbox" at bounding box center [274, 132] width 8 height 8
checkbox input "true"
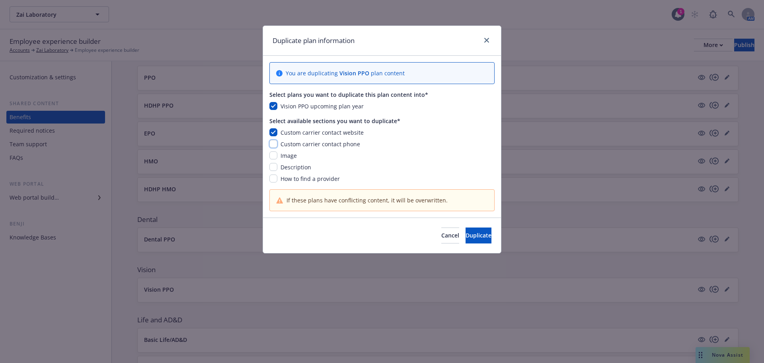
click at [274, 141] on input "checkbox" at bounding box center [274, 144] width 8 height 8
checkbox input "true"
click at [273, 150] on div "Custom carrier contact website Custom carrier contact phone Image Description H…" at bounding box center [382, 155] width 225 height 55
click at [273, 157] on input "checkbox" at bounding box center [274, 155] width 8 height 8
checkbox input "true"
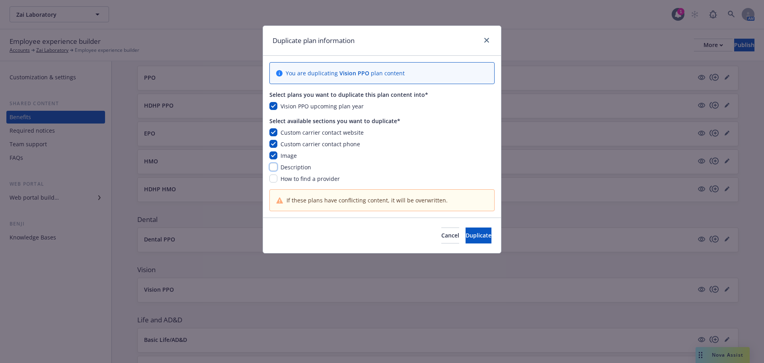
click at [274, 168] on input "checkbox" at bounding box center [274, 167] width 8 height 8
checkbox input "true"
click at [273, 177] on input "checkbox" at bounding box center [274, 178] width 8 height 8
checkbox input "true"
click at [477, 238] on span "Duplicate" at bounding box center [479, 235] width 26 height 8
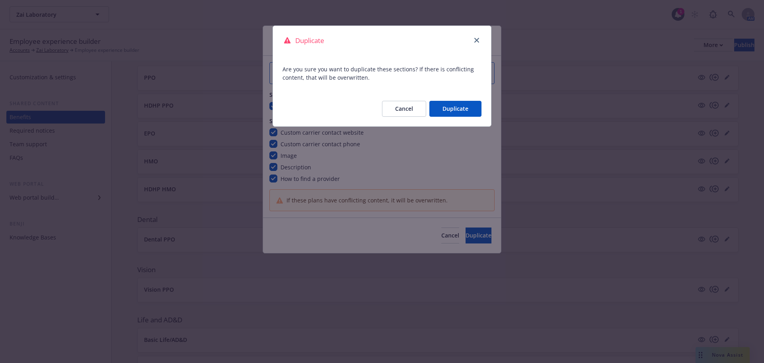
click at [466, 109] on button "Duplicate" at bounding box center [456, 109] width 52 height 16
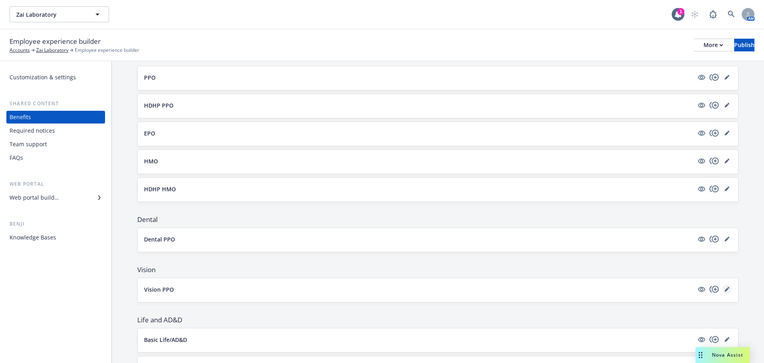
click at [723, 292] on link "editPencil" at bounding box center [728, 289] width 10 height 10
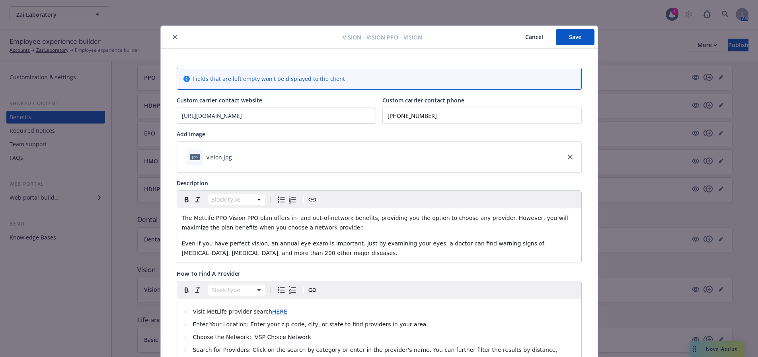
click at [565, 35] on button "Save" at bounding box center [575, 37] width 39 height 16
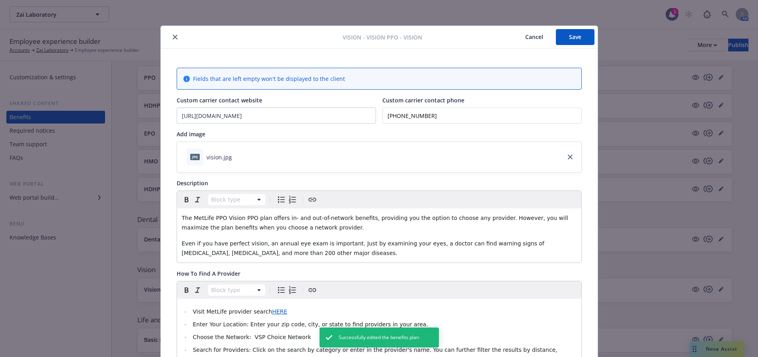
click at [174, 38] on button "close" at bounding box center [175, 37] width 10 height 10
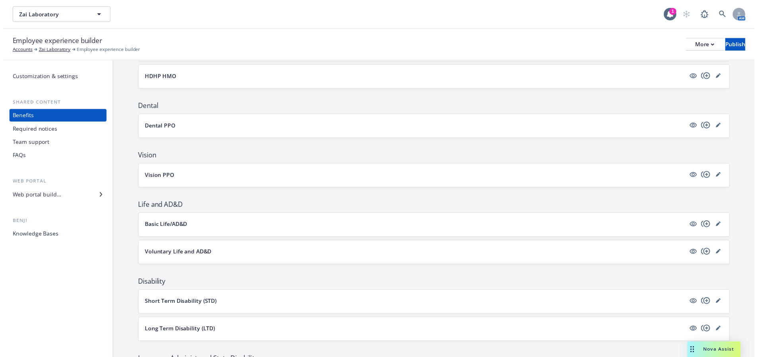
scroll to position [279, 0]
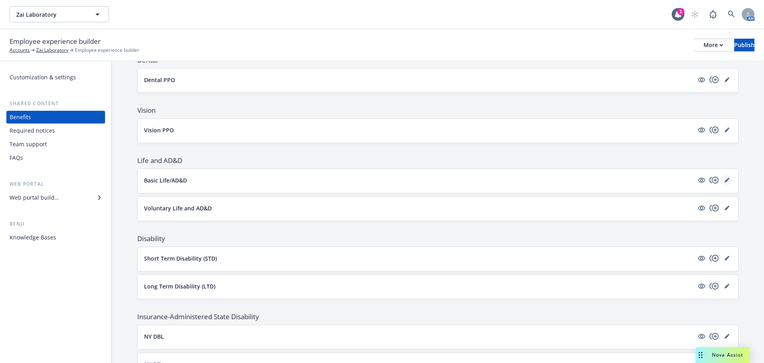
click at [725, 181] on icon "editPencil" at bounding box center [727, 180] width 5 height 5
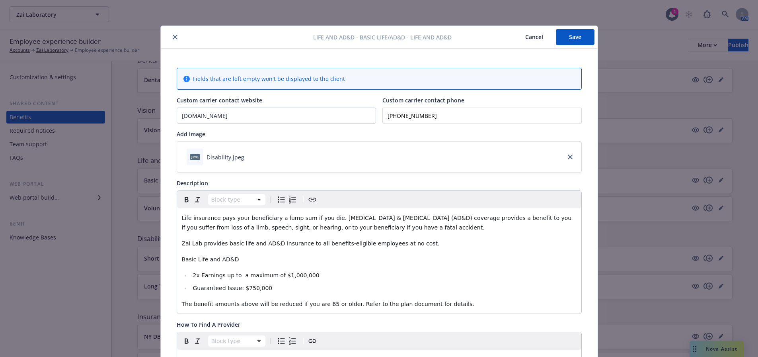
click at [173, 33] on button "close" at bounding box center [175, 37] width 10 height 10
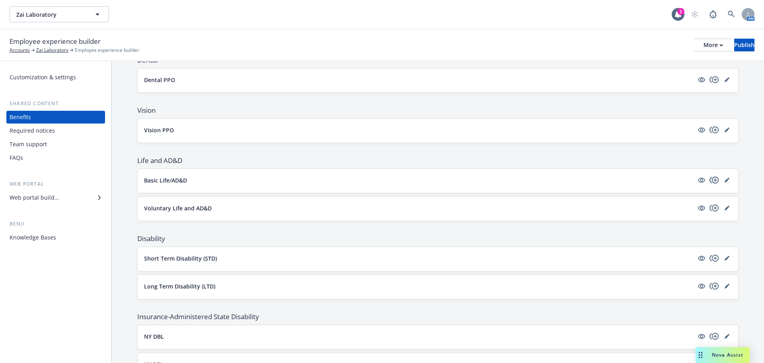
click at [710, 181] on icon "copyPlus" at bounding box center [715, 180] width 10 height 10
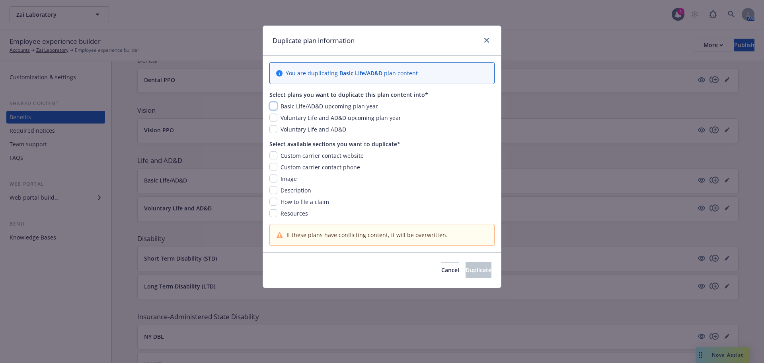
click at [270, 102] on input "checkbox" at bounding box center [274, 106] width 8 height 8
checkbox input "true"
click at [272, 153] on input "checkbox" at bounding box center [274, 155] width 8 height 8
checkbox input "true"
click at [270, 169] on input "checkbox" at bounding box center [274, 167] width 8 height 8
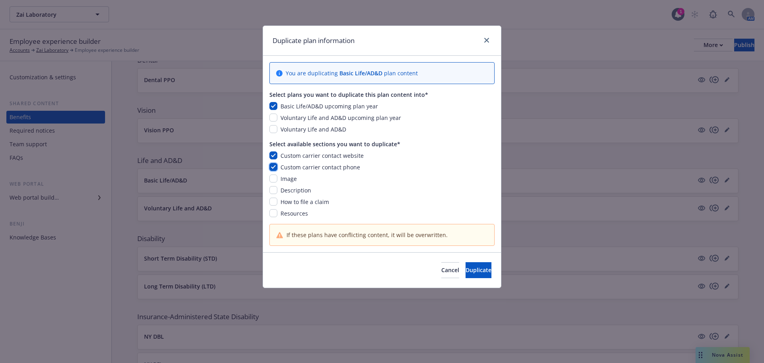
checkbox input "true"
click at [273, 177] on input "checkbox" at bounding box center [274, 178] width 8 height 8
checkbox input "true"
click at [273, 191] on input "checkbox" at bounding box center [274, 190] width 8 height 8
checkbox input "true"
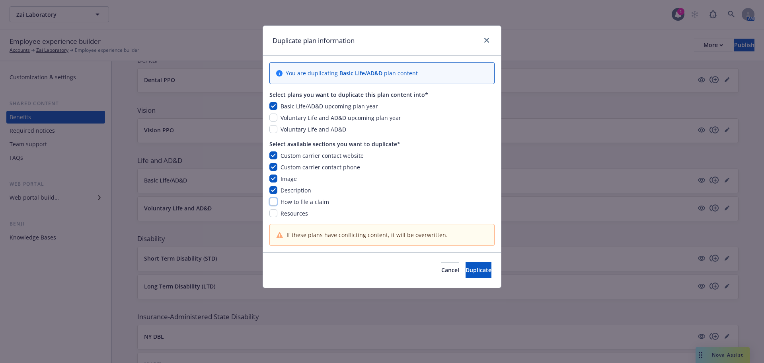
click at [273, 201] on input "checkbox" at bounding box center [274, 201] width 8 height 8
checkbox input "true"
click at [272, 215] on input "checkbox" at bounding box center [274, 213] width 8 height 8
checkbox input "true"
click at [467, 270] on span "Duplicate" at bounding box center [479, 270] width 26 height 8
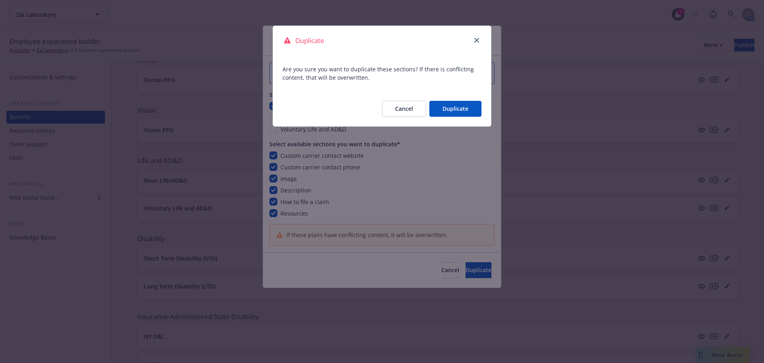
click at [462, 112] on button "Duplicate" at bounding box center [456, 109] width 52 height 16
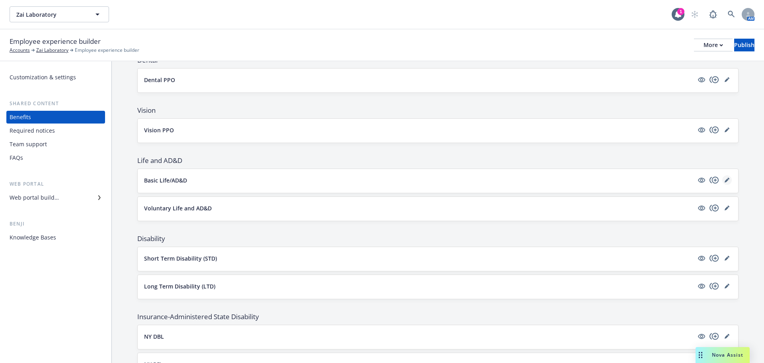
click at [725, 181] on icon "editPencil" at bounding box center [727, 180] width 4 height 4
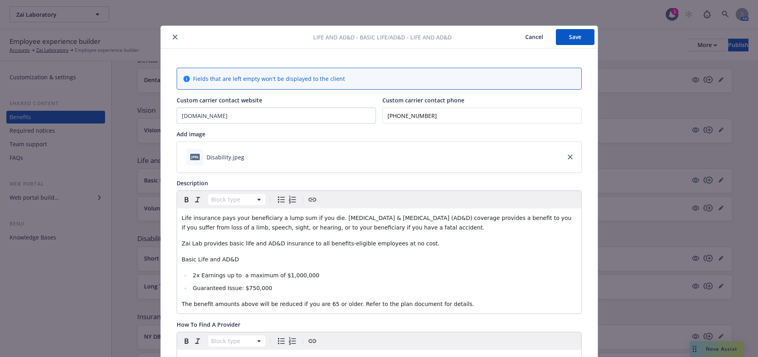
click at [574, 42] on button "Save" at bounding box center [575, 37] width 39 height 16
click at [174, 37] on button "close" at bounding box center [175, 37] width 10 height 10
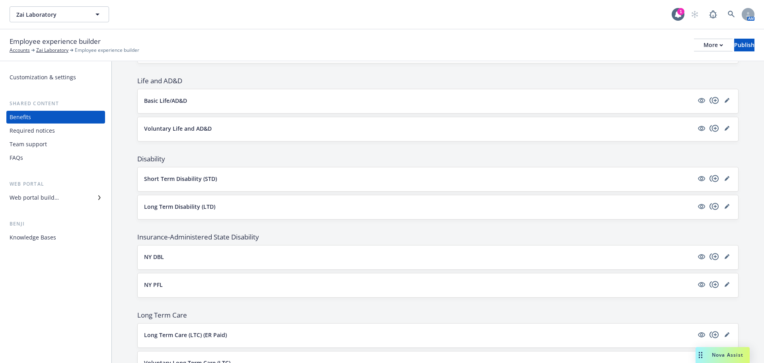
scroll to position [398, 0]
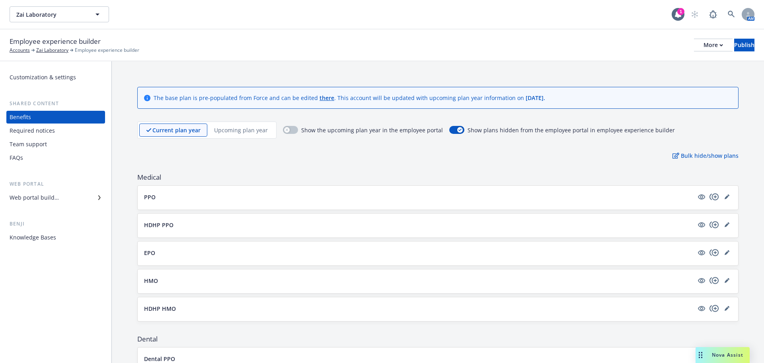
click at [236, 130] on p "Upcoming plan year" at bounding box center [241, 130] width 54 height 8
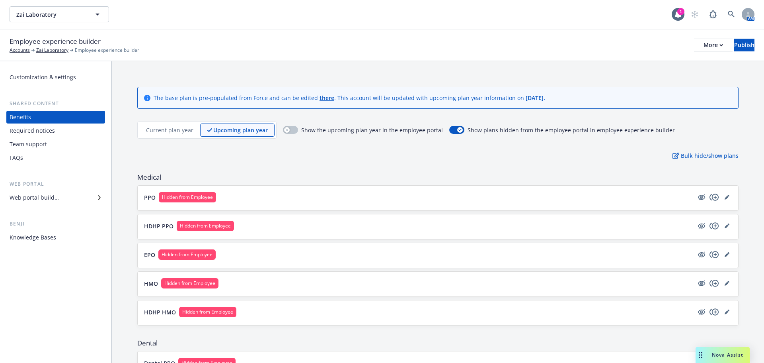
click at [173, 129] on p "Current plan year" at bounding box center [169, 130] width 47 height 8
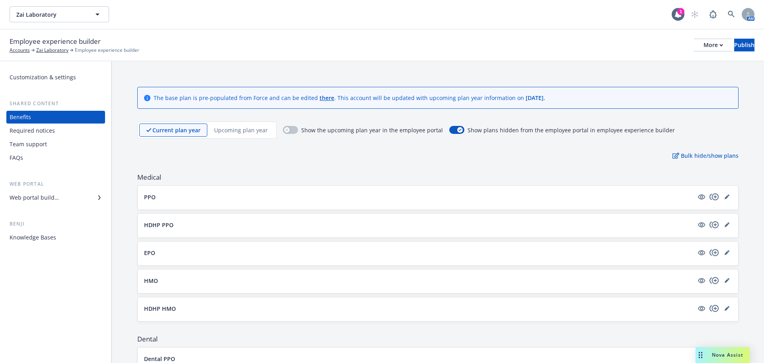
click at [247, 129] on p "Upcoming plan year" at bounding box center [241, 130] width 54 height 8
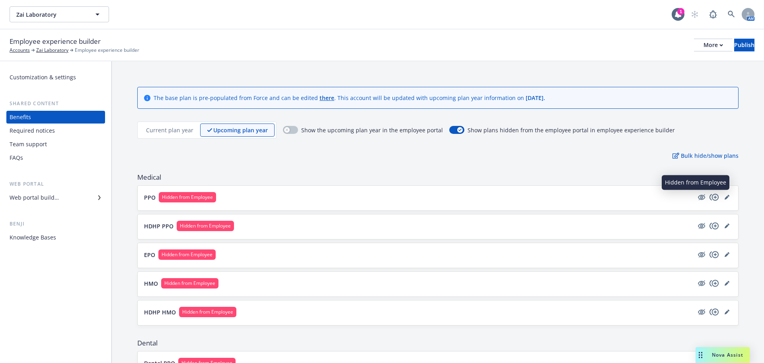
click at [608, 197] on button "PPO Hidden from Employee" at bounding box center [419, 197] width 550 height 10
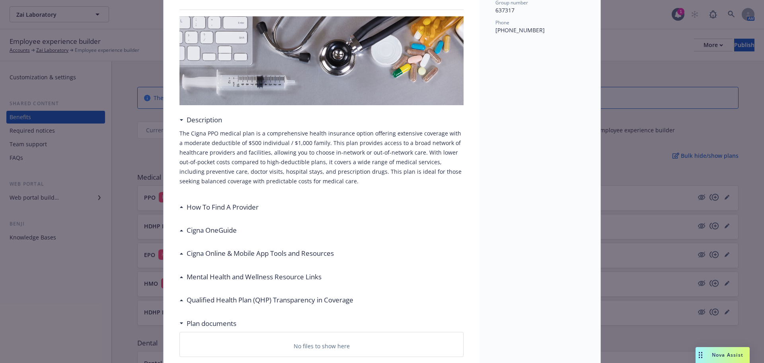
scroll to position [183, 0]
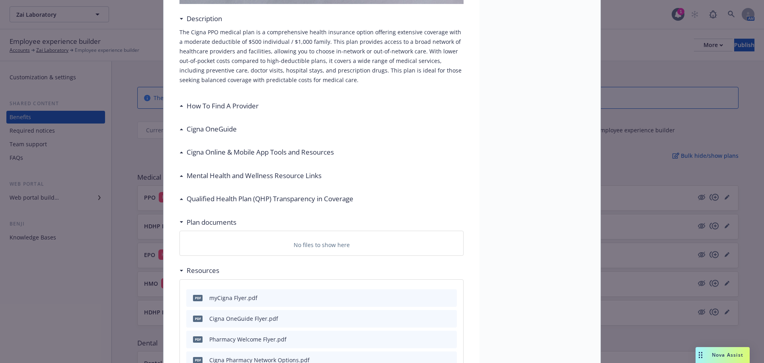
click at [256, 105] on h3 "How To Find A Provider" at bounding box center [223, 106] width 72 height 10
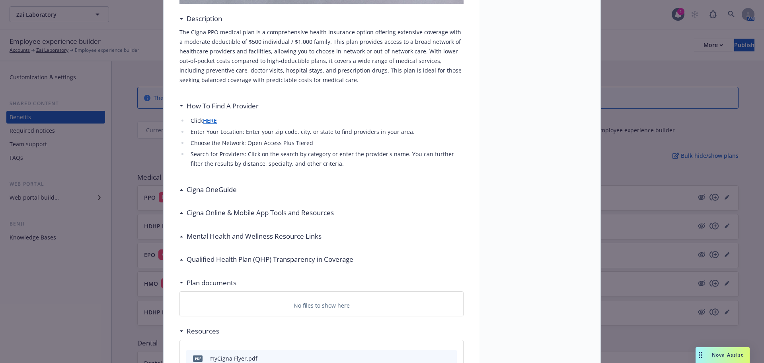
drag, startPoint x: 211, startPoint y: 189, endPoint x: 220, endPoint y: 190, distance: 9.3
click at [211, 189] on h3 "Cigna OneGuide" at bounding box center [212, 189] width 50 height 10
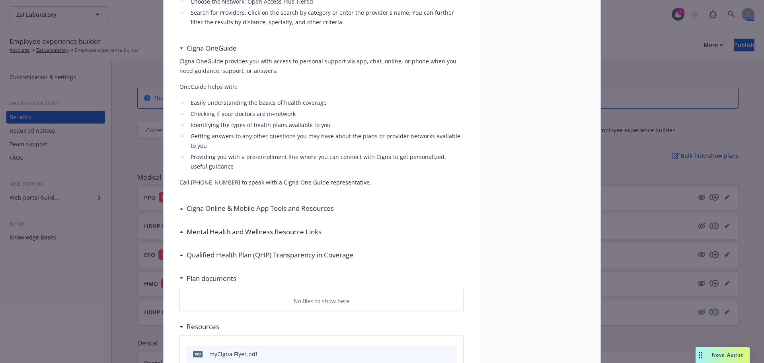
scroll to position [342, 0]
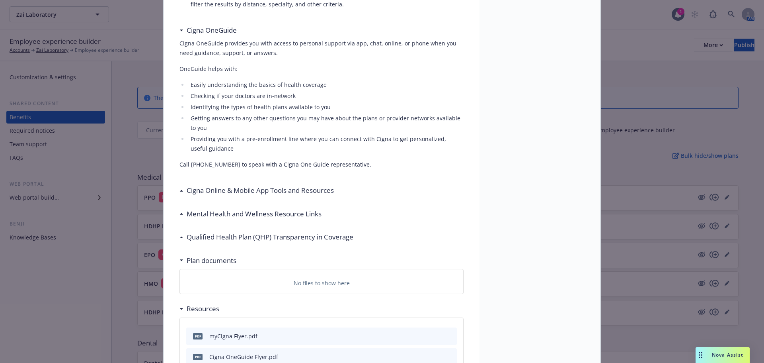
drag, startPoint x: 257, startPoint y: 188, endPoint x: 262, endPoint y: 200, distance: 13.5
click at [258, 189] on h3 "Cigna Online & Mobile App Tools and Resources" at bounding box center [260, 190] width 147 height 10
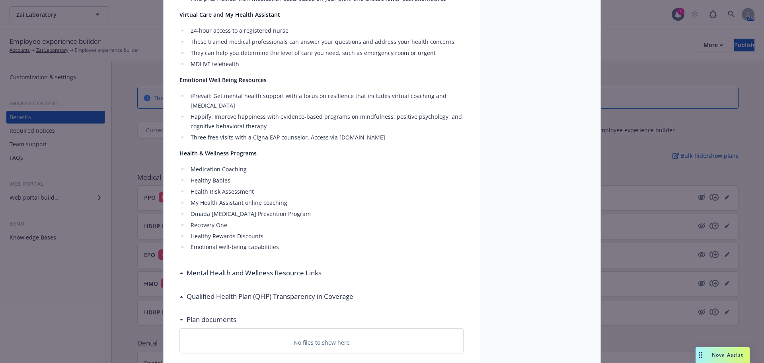
scroll to position [740, 0]
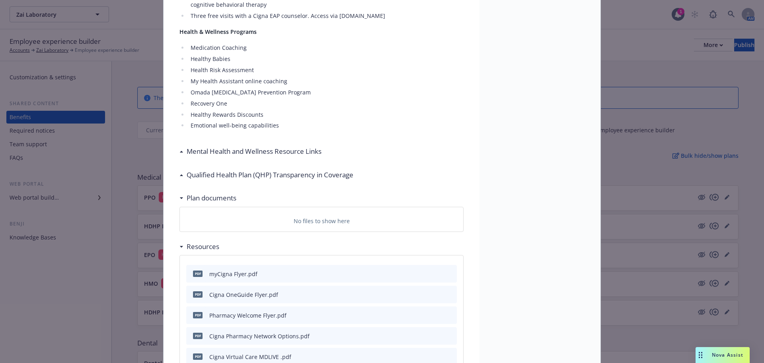
click at [250, 155] on h3 "Mental Health and Wellness Resource Links" at bounding box center [254, 151] width 135 height 10
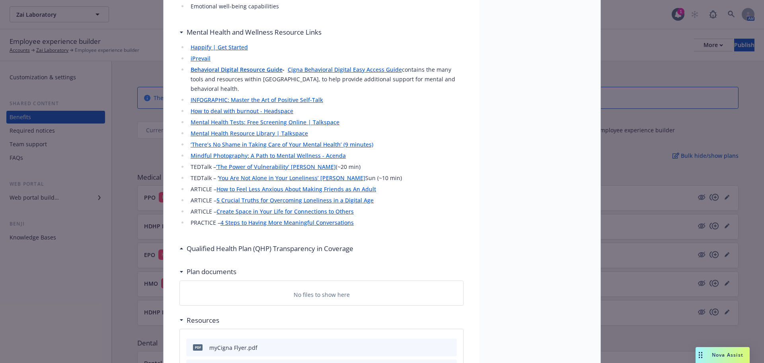
scroll to position [860, 0]
drag, startPoint x: 260, startPoint y: 224, endPoint x: 248, endPoint y: 237, distance: 17.8
click at [238, 243] on h3 "Qualified Health Plan (QHP) Transparency in Coverage" at bounding box center [270, 248] width 167 height 10
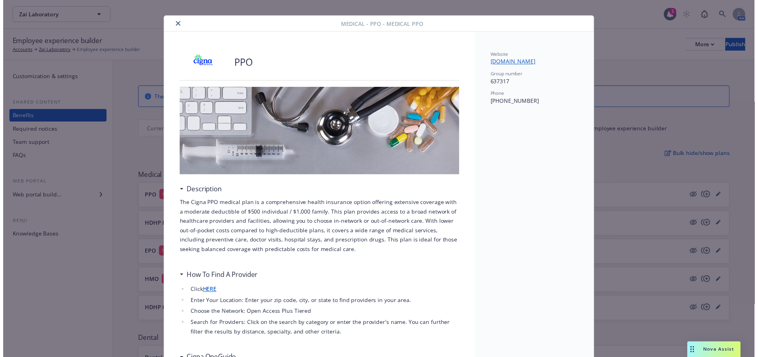
scroll to position [0, 0]
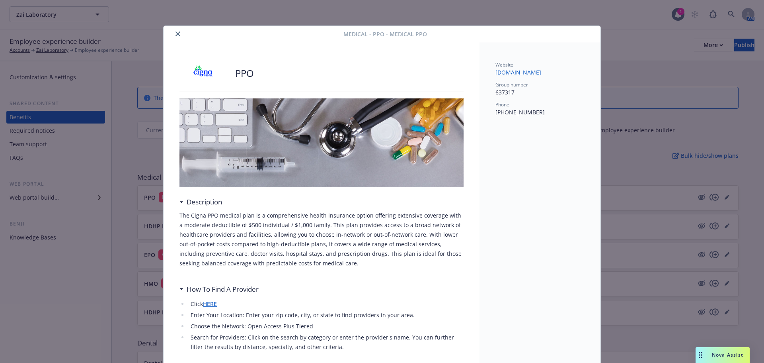
click at [179, 35] on button "close" at bounding box center [178, 34] width 10 height 10
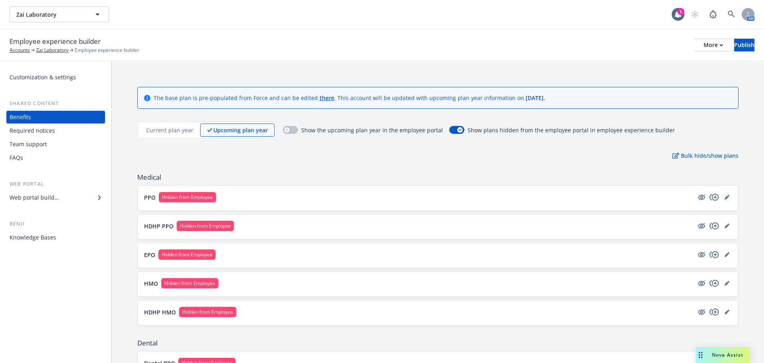
click at [723, 197] on link "editPencil" at bounding box center [728, 197] width 10 height 10
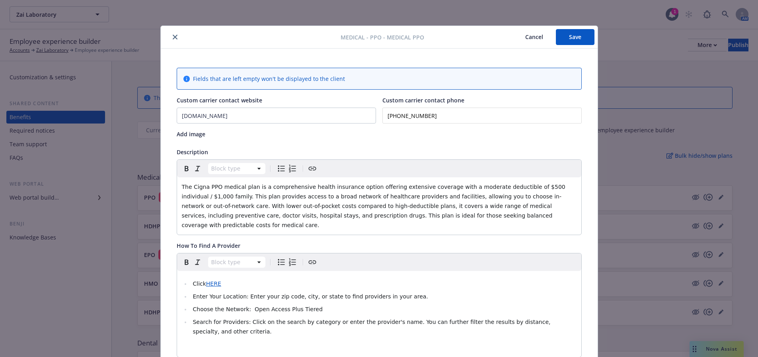
scroll to position [24, 0]
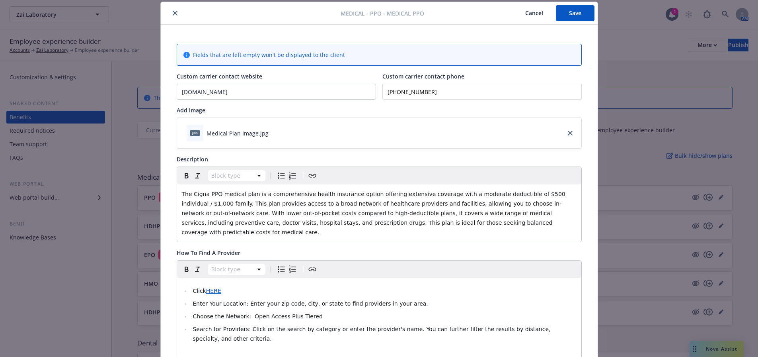
drag, startPoint x: 171, startPoint y: 13, endPoint x: 214, endPoint y: 25, distance: 45.1
click at [173, 13] on icon "close" at bounding box center [175, 13] width 5 height 5
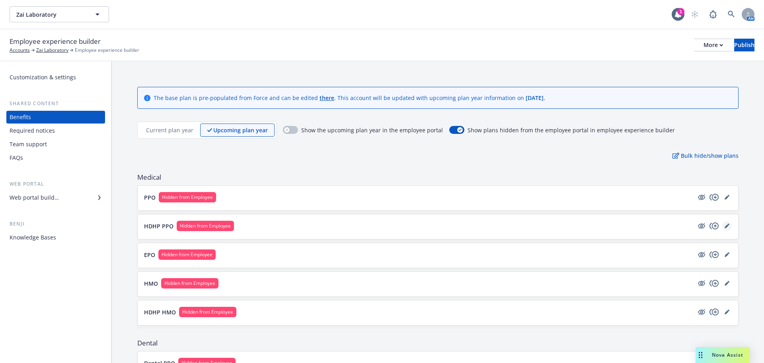
click at [724, 225] on link "editPencil" at bounding box center [728, 226] width 10 height 10
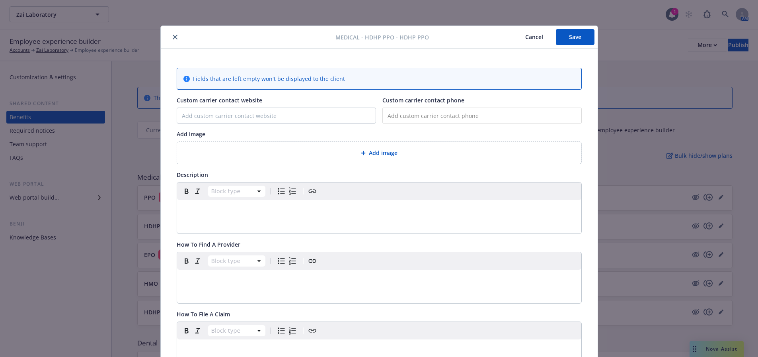
scroll to position [24, 0]
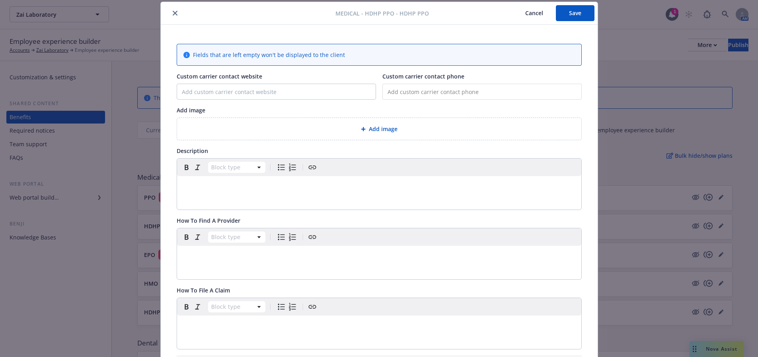
click at [166, 12] on div at bounding box center [250, 13] width 172 height 10
click at [176, 15] on button "close" at bounding box center [175, 13] width 10 height 10
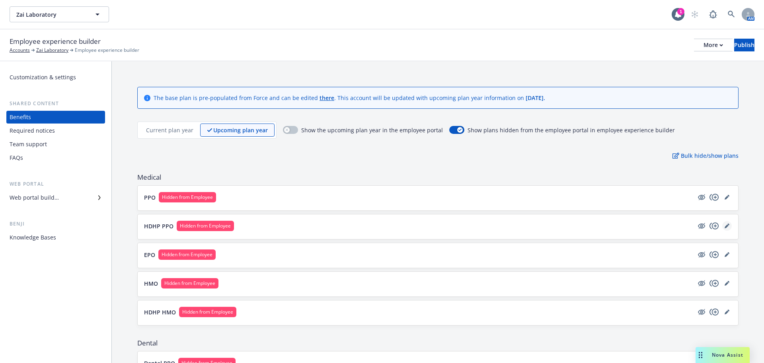
click at [725, 227] on icon "editPencil" at bounding box center [727, 226] width 4 height 4
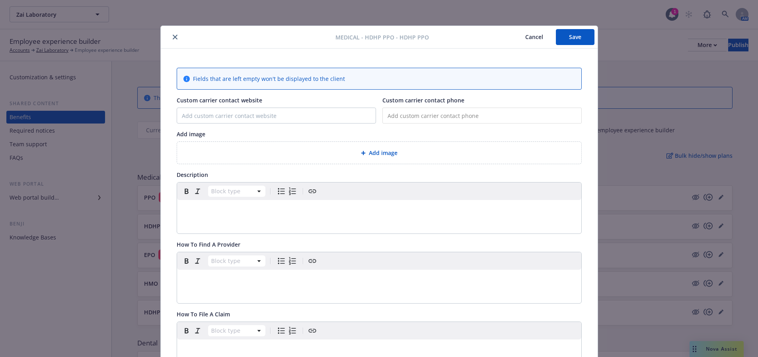
scroll to position [24, 0]
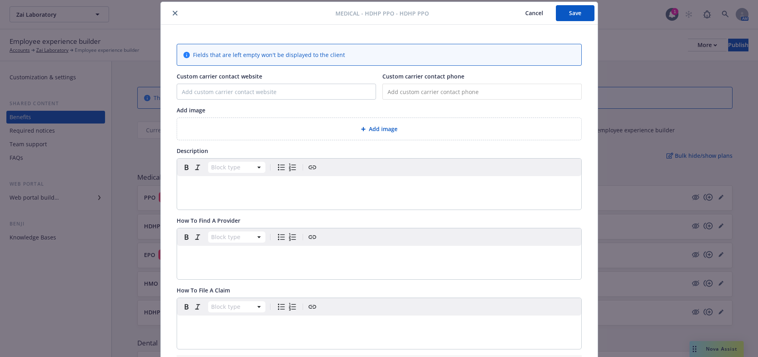
type input "www.myCigna.com"
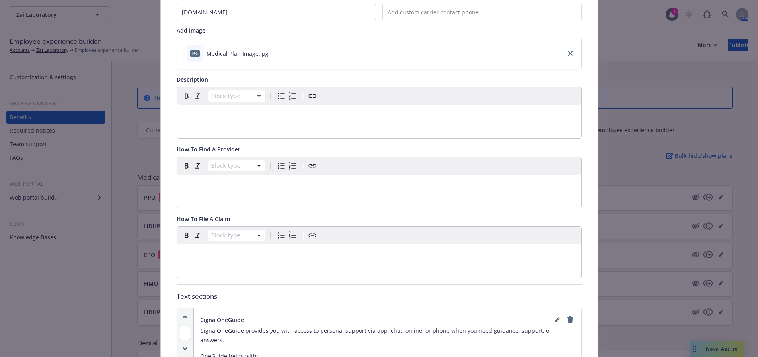
scroll to position [0, 0]
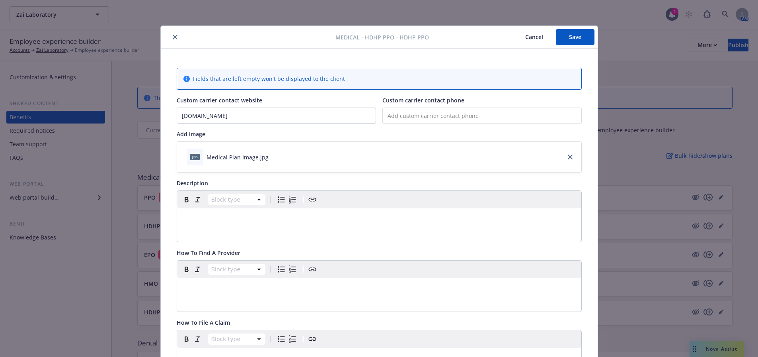
click at [426, 117] on input "tel" at bounding box center [482, 115] width 199 height 16
paste input "(866) 494-2111"
type input "(866) 494-2111"
click at [232, 223] on div "editable markdown" at bounding box center [379, 217] width 404 height 19
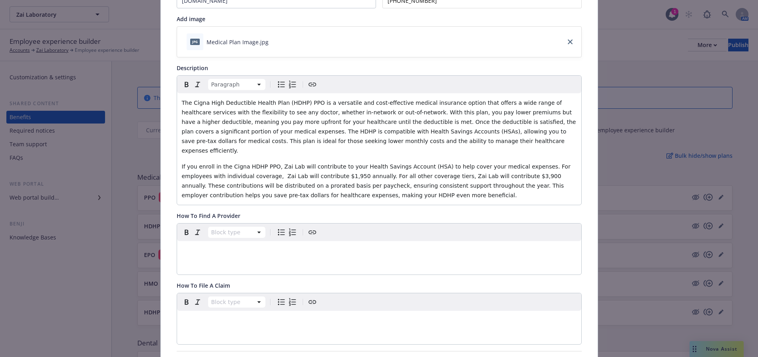
scroll to position [119, 0]
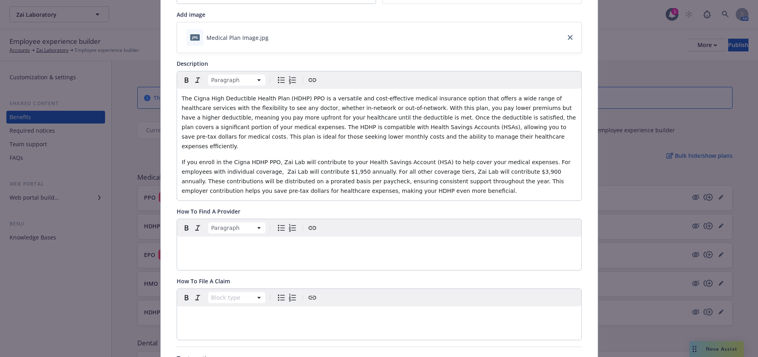
click at [203, 241] on p "editable markdown" at bounding box center [379, 246] width 395 height 10
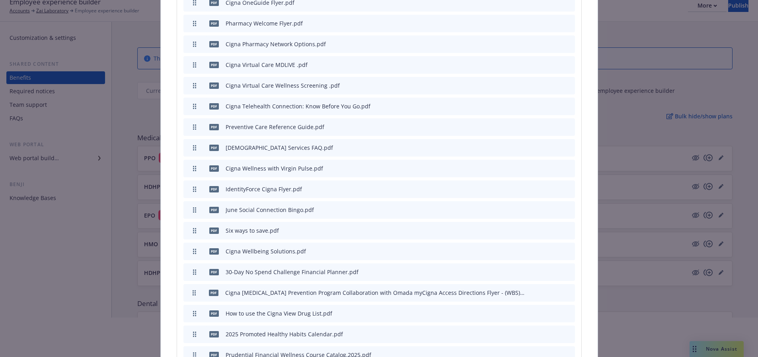
scroll to position [1524, 0]
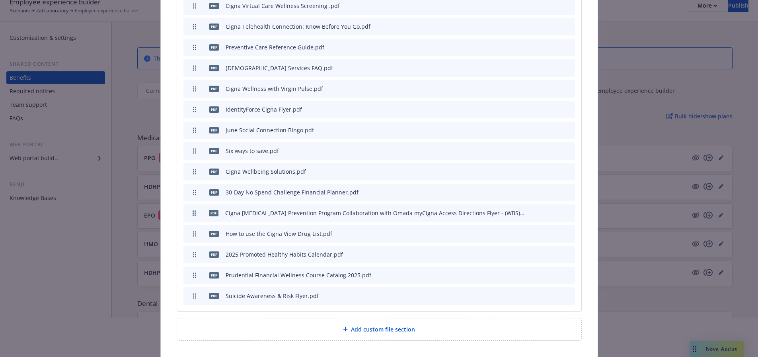
click at [551, 251] on icon "preview file" at bounding box center [554, 254] width 7 height 6
click at [566, 250] on icon "archive file" at bounding box center [568, 253] width 6 height 6
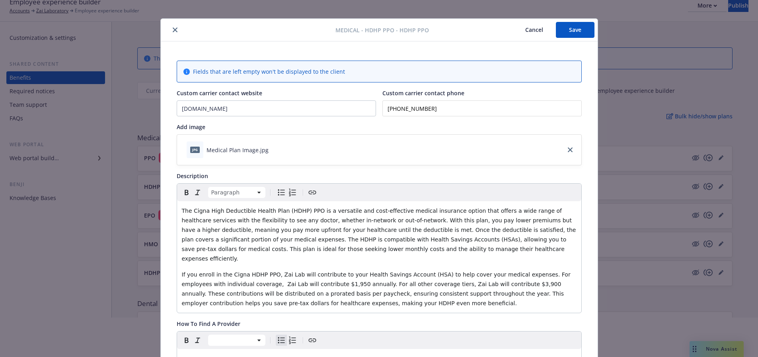
scroll to position [0, 0]
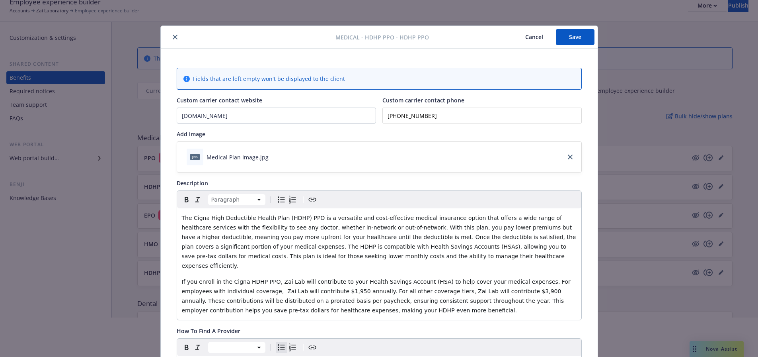
click at [578, 36] on button "Save" at bounding box center [575, 37] width 39 height 16
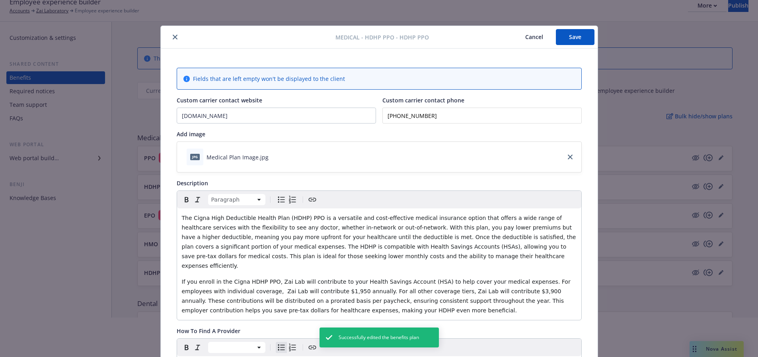
click at [172, 33] on button "close" at bounding box center [175, 37] width 10 height 10
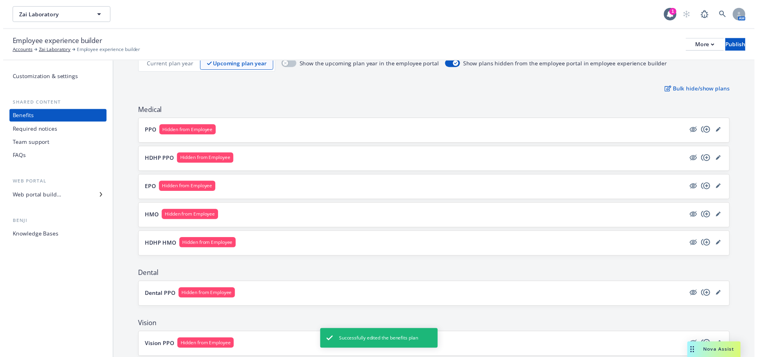
scroll to position [80, 0]
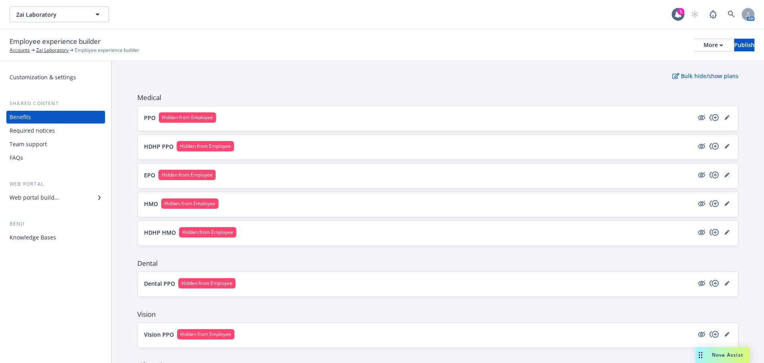
click at [725, 174] on icon "editPencil" at bounding box center [727, 175] width 4 height 4
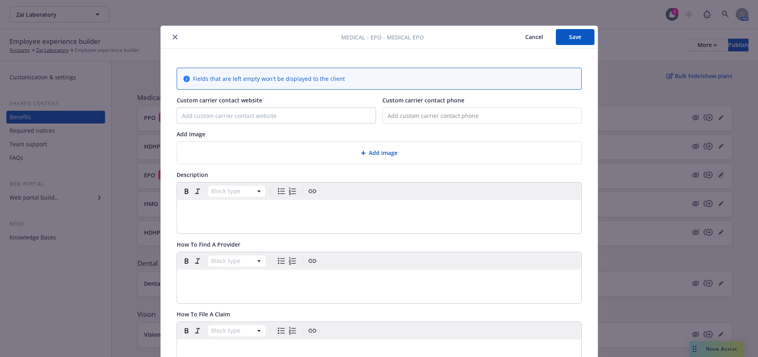
scroll to position [24, 0]
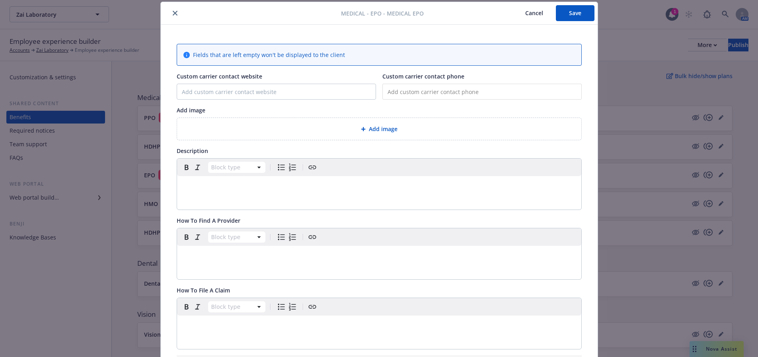
click at [170, 11] on button "close" at bounding box center [175, 13] width 10 height 10
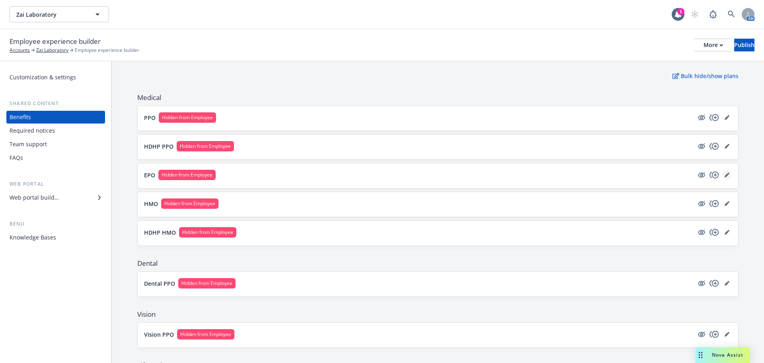
click at [725, 172] on icon "editPencil" at bounding box center [727, 174] width 5 height 5
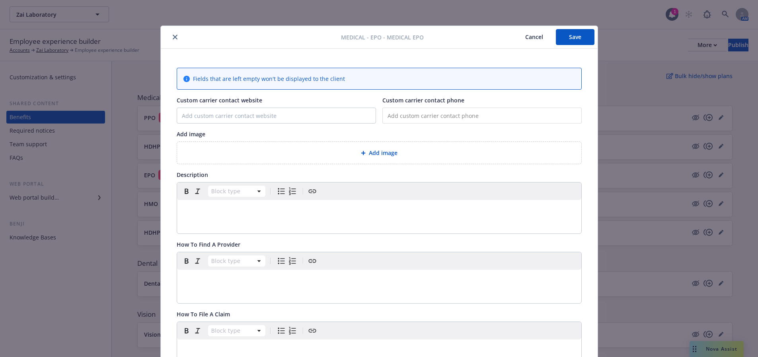
type input "www.myCigna.com"
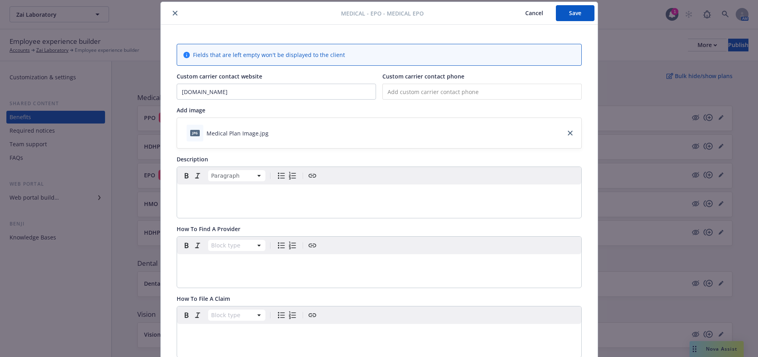
click at [205, 198] on p "editable markdown" at bounding box center [379, 194] width 395 height 10
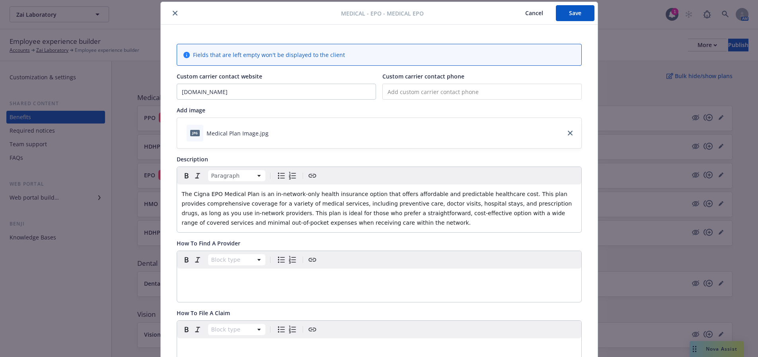
click at [417, 92] on input "tel" at bounding box center [482, 92] width 199 height 16
paste input "(866) 494-2111"
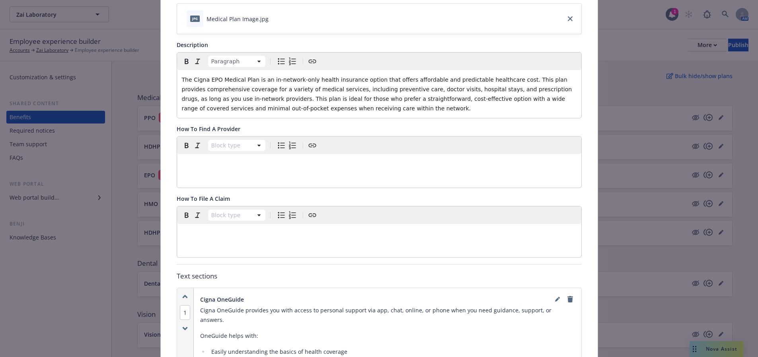
scroll to position [143, 0]
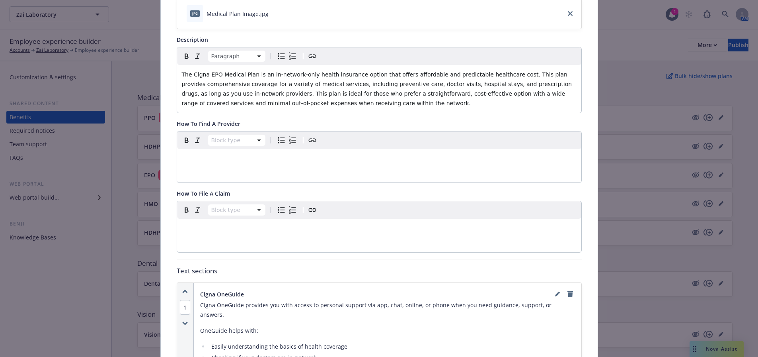
type input "(866) 494-2111"
click at [193, 159] on p "editable markdown" at bounding box center [379, 159] width 395 height 10
click at [201, 159] on p "editable markdown" at bounding box center [379, 159] width 395 height 10
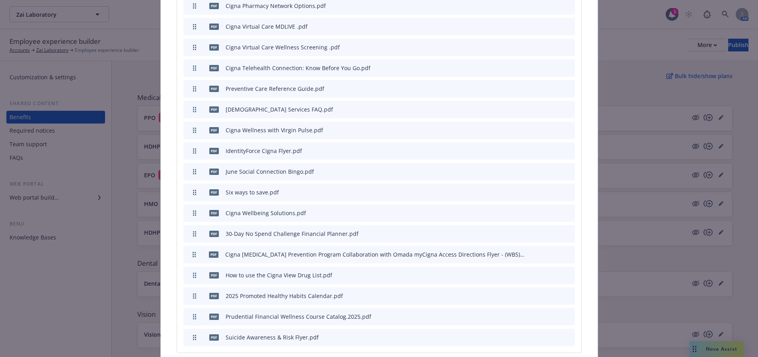
scroll to position [1417, 0]
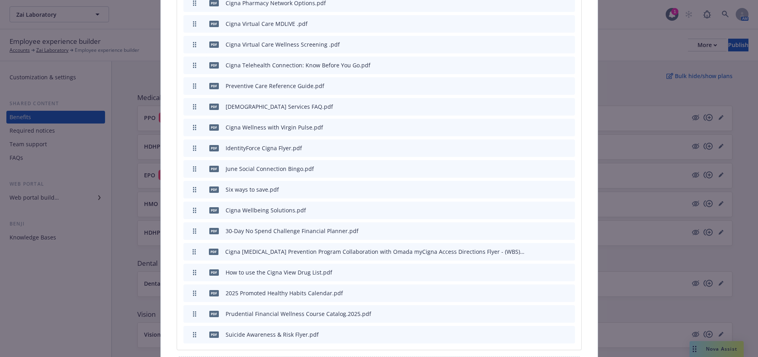
click at [562, 289] on div at bounding box center [550, 293] width 44 height 8
click at [565, 289] on icon "archive file" at bounding box center [568, 292] width 6 height 6
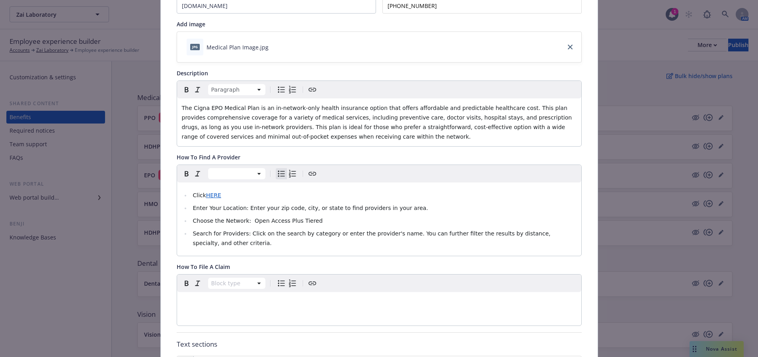
scroll to position [0, 0]
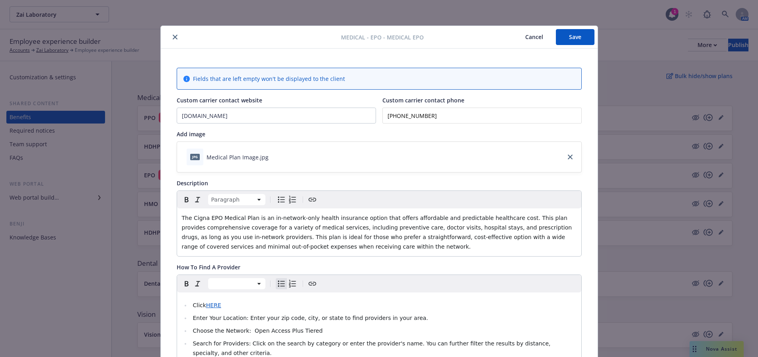
drag, startPoint x: 563, startPoint y: 33, endPoint x: 550, endPoint y: 57, distance: 27.5
click at [563, 33] on button "Save" at bounding box center [575, 37] width 39 height 16
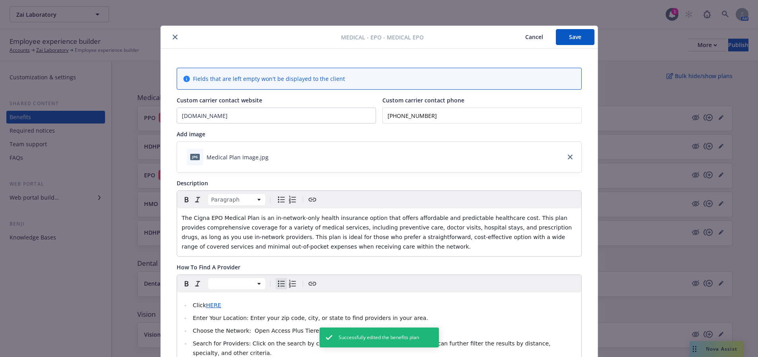
click at [174, 36] on icon "close" at bounding box center [175, 37] width 5 height 5
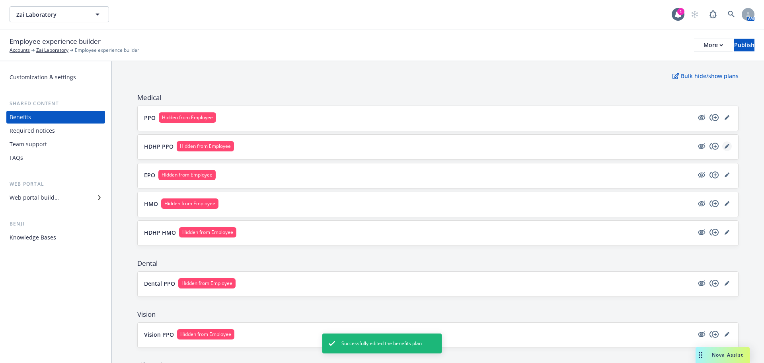
click at [725, 147] on icon "editPencil" at bounding box center [727, 147] width 4 height 4
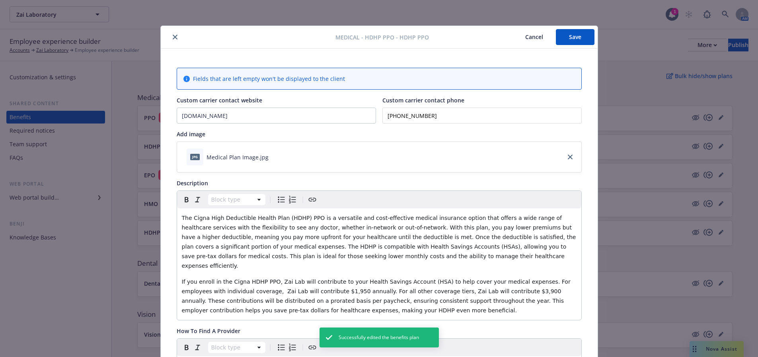
click at [170, 41] on button "close" at bounding box center [175, 37] width 10 height 10
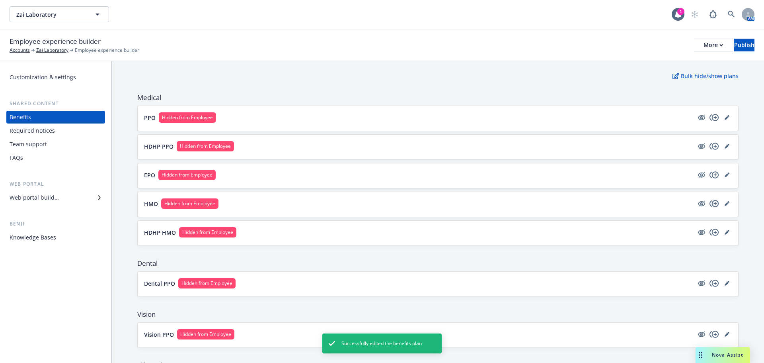
drag, startPoint x: 718, startPoint y: 205, endPoint x: 707, endPoint y: 203, distance: 10.9
click at [707, 203] on div at bounding box center [714, 204] width 35 height 10
click at [710, 203] on icon "copyPlus" at bounding box center [715, 204] width 10 height 10
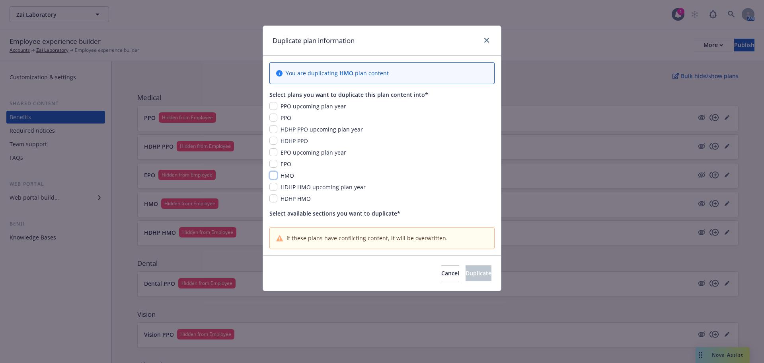
click at [273, 176] on input "checkbox" at bounding box center [274, 175] width 8 height 8
checkbox input "true"
click at [491, 41] on link "close" at bounding box center [487, 40] width 10 height 10
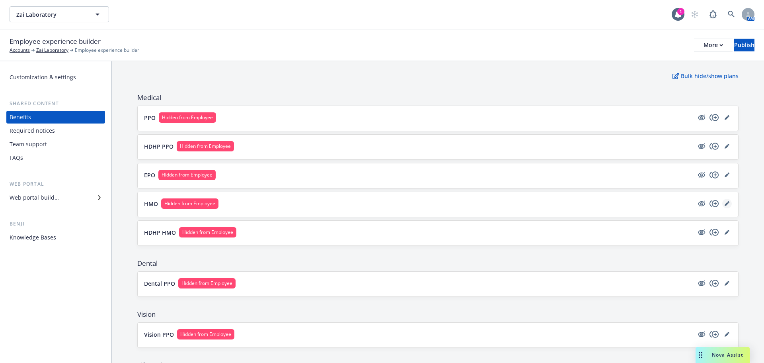
click at [725, 205] on icon "editPencil" at bounding box center [727, 203] width 5 height 5
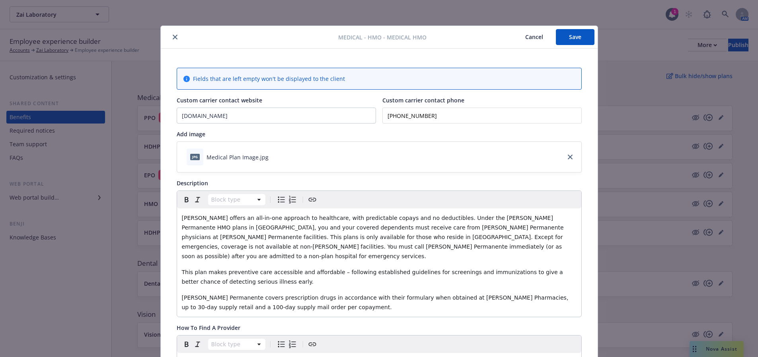
click at [562, 35] on button "Save" at bounding box center [575, 37] width 39 height 16
drag, startPoint x: 565, startPoint y: 32, endPoint x: 547, endPoint y: 32, distance: 18.7
click at [565, 32] on button "Save" at bounding box center [575, 37] width 39 height 16
click at [170, 36] on button "close" at bounding box center [175, 37] width 10 height 10
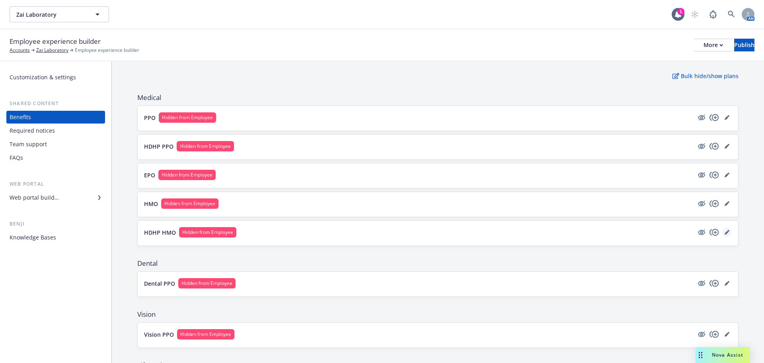
click at [725, 233] on icon "editPencil" at bounding box center [727, 232] width 5 height 5
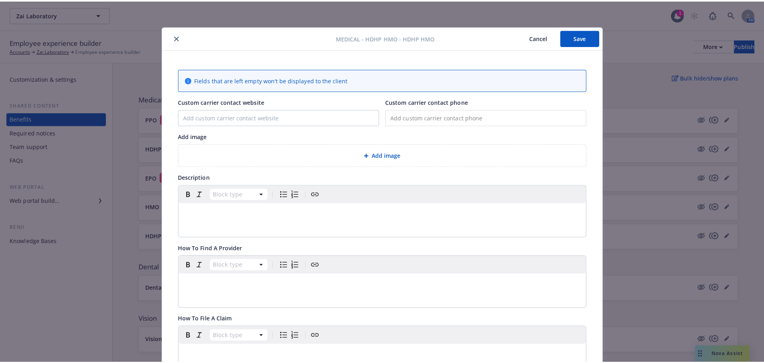
scroll to position [24, 0]
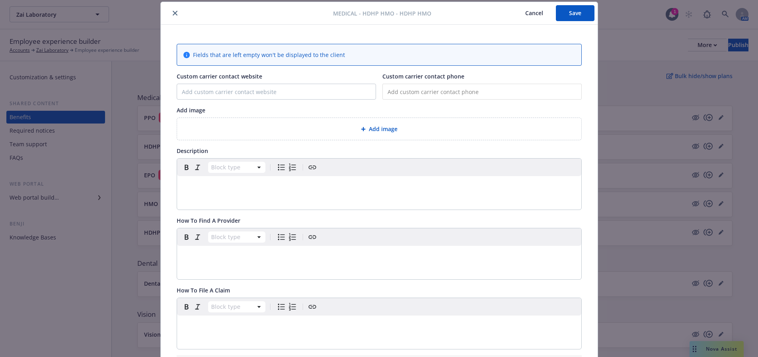
click at [531, 16] on button "Cancel" at bounding box center [534, 13] width 43 height 16
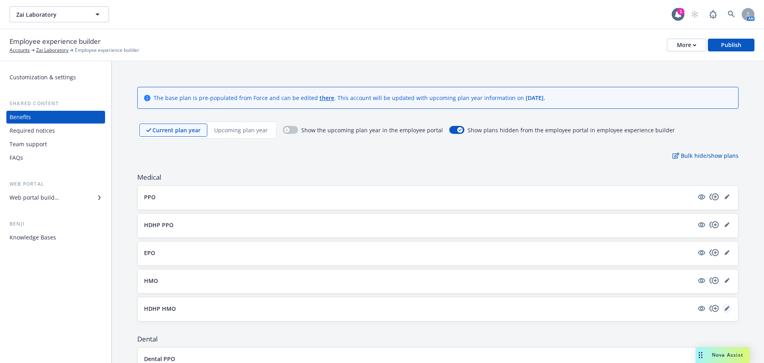
click at [725, 307] on icon "editPencil" at bounding box center [727, 308] width 5 height 5
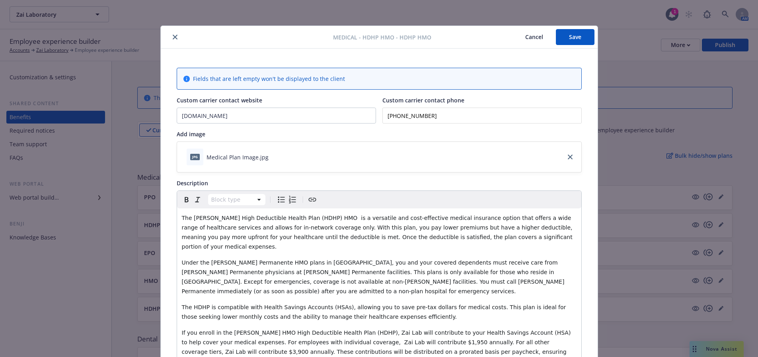
drag, startPoint x: 582, startPoint y: 35, endPoint x: 582, endPoint y: 40, distance: 5.6
click at [582, 35] on button "Save" at bounding box center [575, 37] width 39 height 16
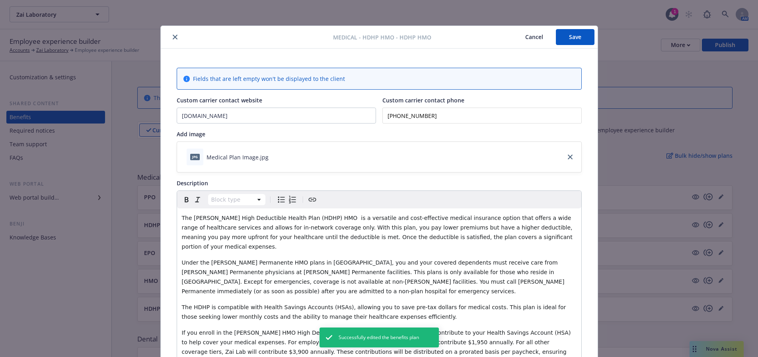
click at [174, 37] on button "close" at bounding box center [175, 37] width 10 height 10
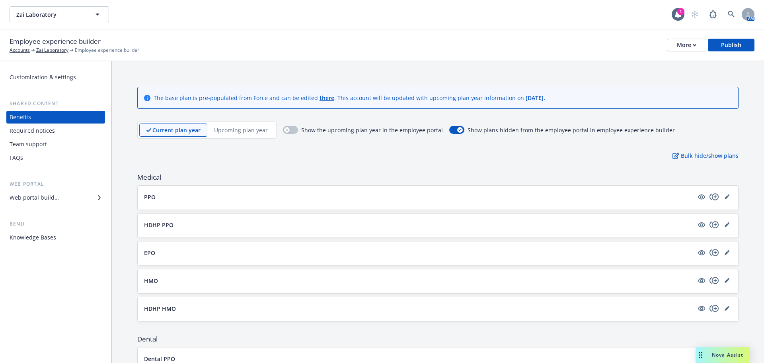
click at [226, 133] on p "Upcoming plan year" at bounding box center [241, 130] width 54 height 8
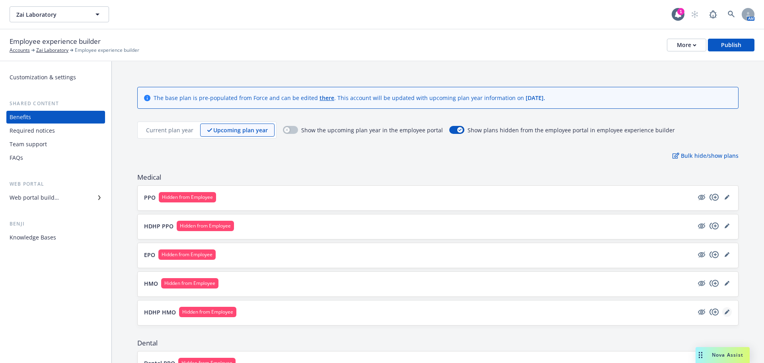
click at [724, 312] on link "editPencil" at bounding box center [728, 312] width 10 height 10
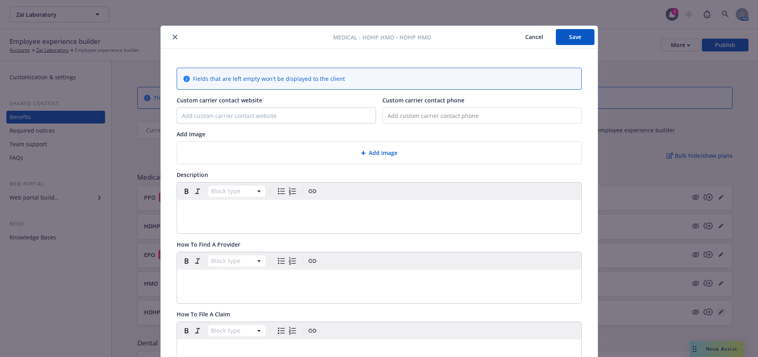
scroll to position [24, 0]
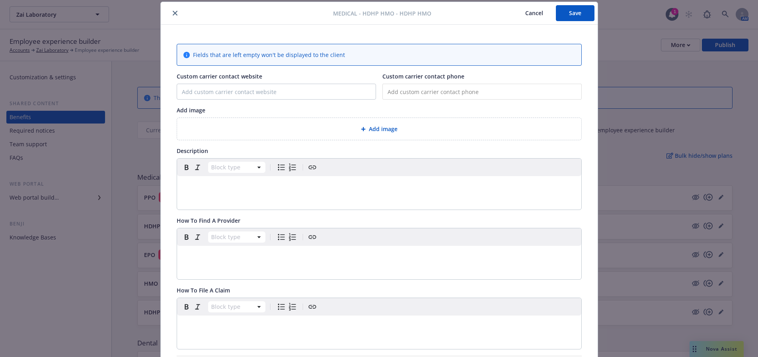
click at [173, 14] on icon "close" at bounding box center [175, 13] width 5 height 5
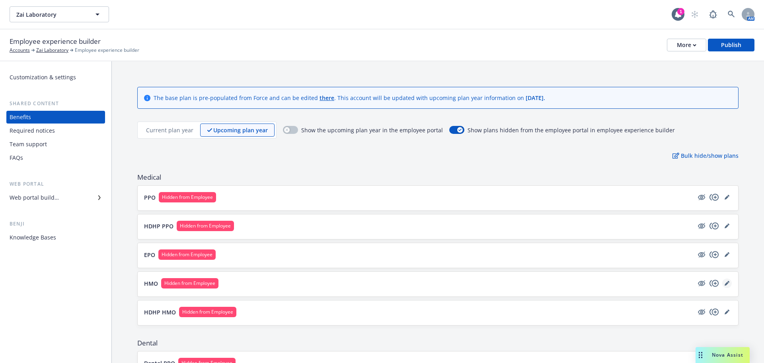
click at [725, 283] on icon "editPencil" at bounding box center [727, 283] width 5 height 5
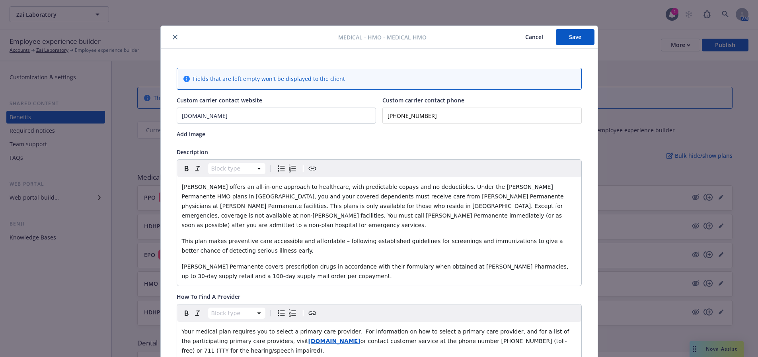
scroll to position [24, 0]
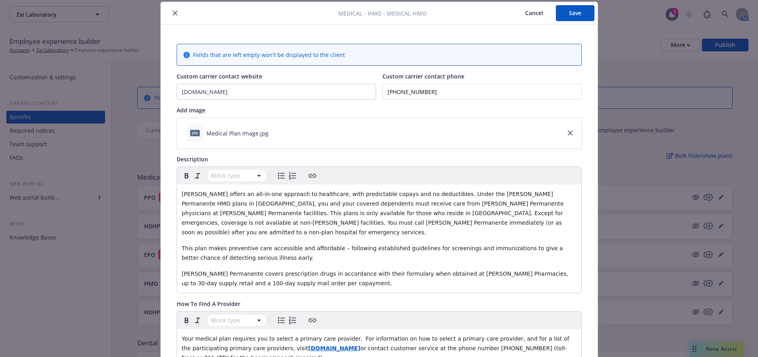
click at [170, 10] on button "close" at bounding box center [175, 13] width 10 height 10
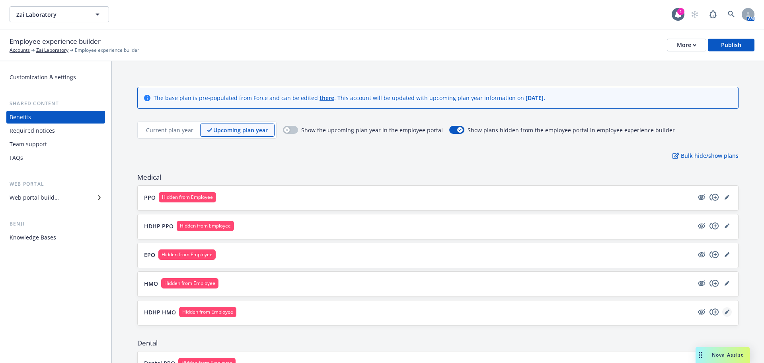
click at [723, 315] on link "editPencil" at bounding box center [728, 312] width 10 height 10
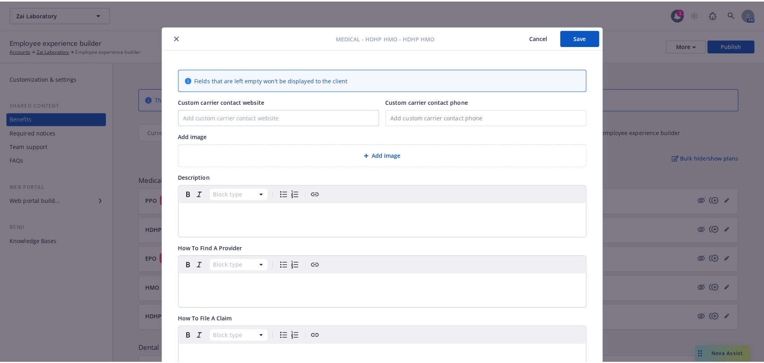
scroll to position [24, 0]
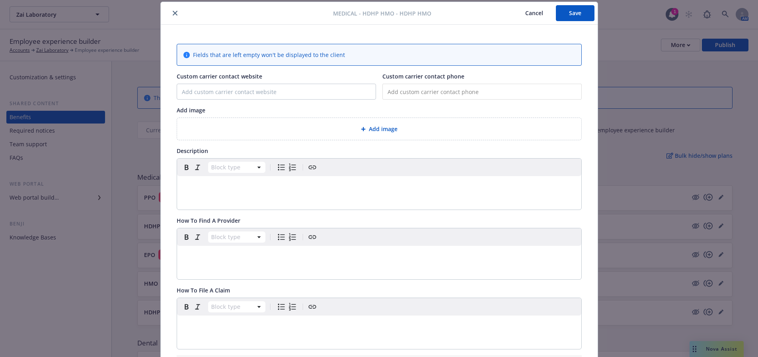
type input "[DOMAIN_NAME]"
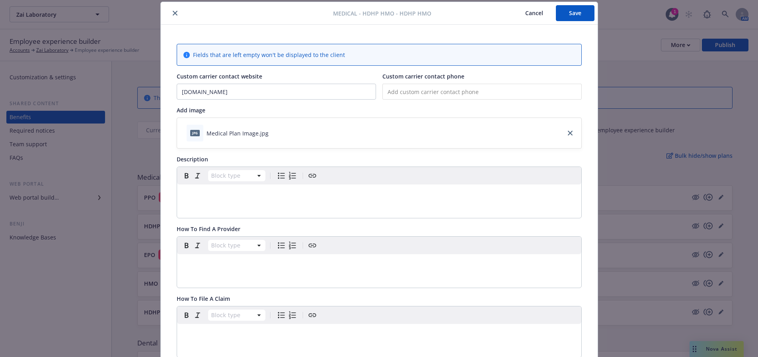
click at [170, 8] on button "close" at bounding box center [175, 13] width 10 height 10
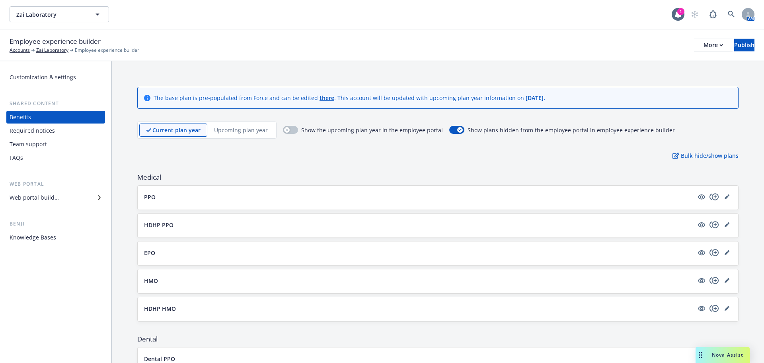
click at [242, 130] on p "Upcoming plan year" at bounding box center [241, 130] width 54 height 8
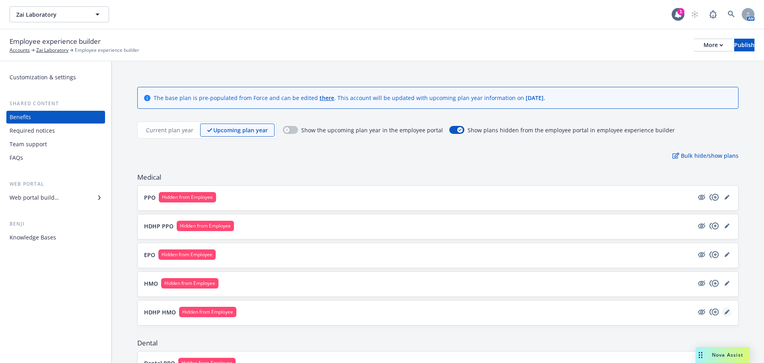
click at [725, 311] on icon "editPencil" at bounding box center [727, 312] width 4 height 4
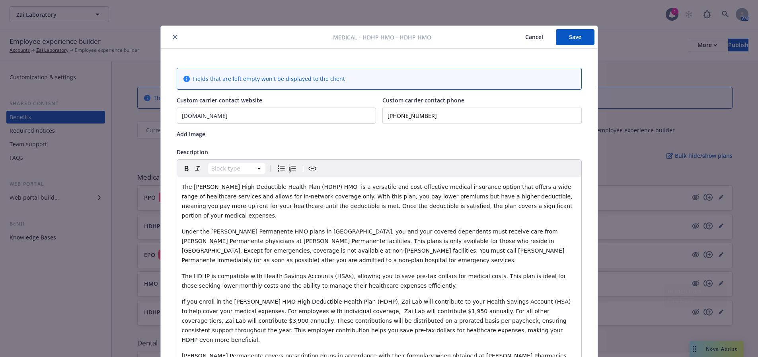
scroll to position [24, 0]
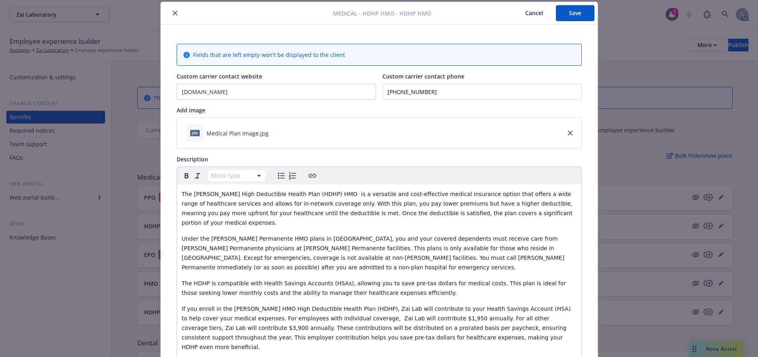
click at [172, 9] on button "close" at bounding box center [175, 13] width 10 height 10
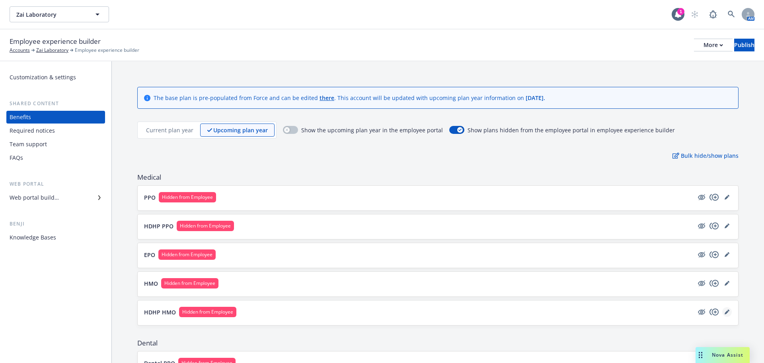
click at [725, 312] on icon "editPencil" at bounding box center [727, 311] width 5 height 5
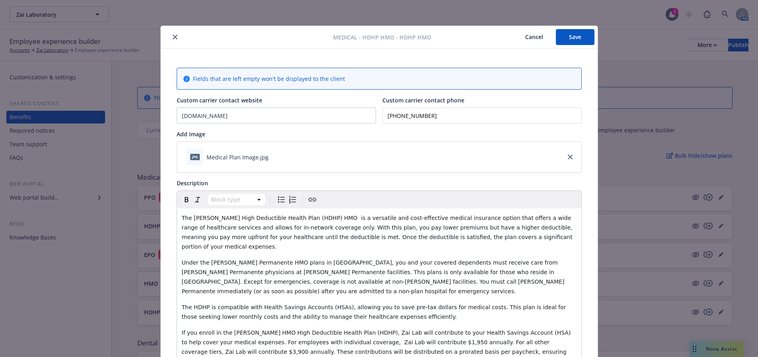
click at [580, 37] on button "Save" at bounding box center [575, 37] width 39 height 16
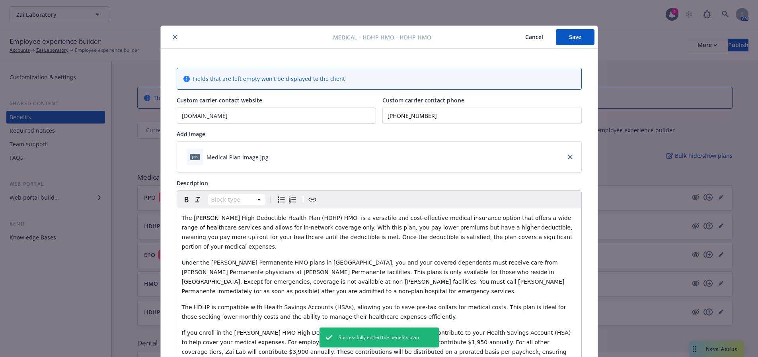
click at [174, 35] on icon "close" at bounding box center [175, 37] width 5 height 5
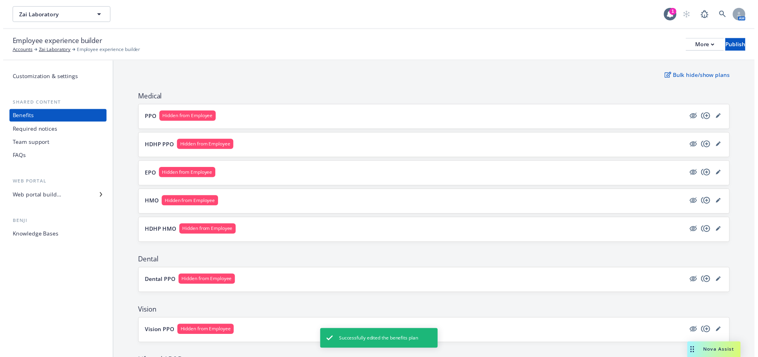
scroll to position [159, 0]
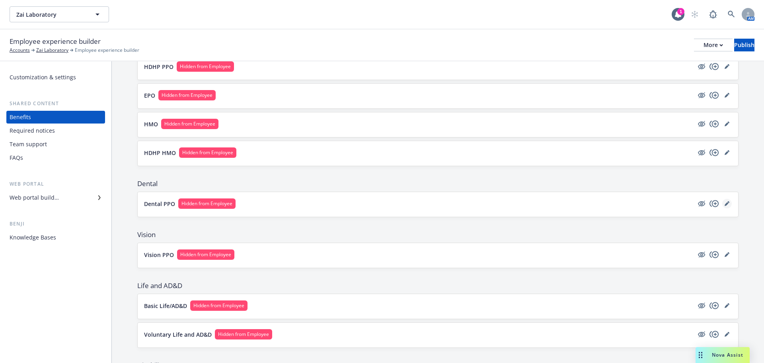
drag, startPoint x: 716, startPoint y: 201, endPoint x: 721, endPoint y: 203, distance: 5.7
click at [716, 201] on div at bounding box center [714, 204] width 35 height 10
click at [725, 204] on icon "editPencil" at bounding box center [727, 204] width 4 height 4
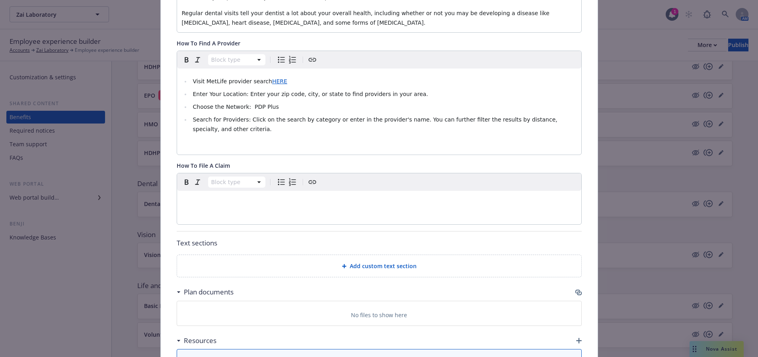
scroll to position [263, 0]
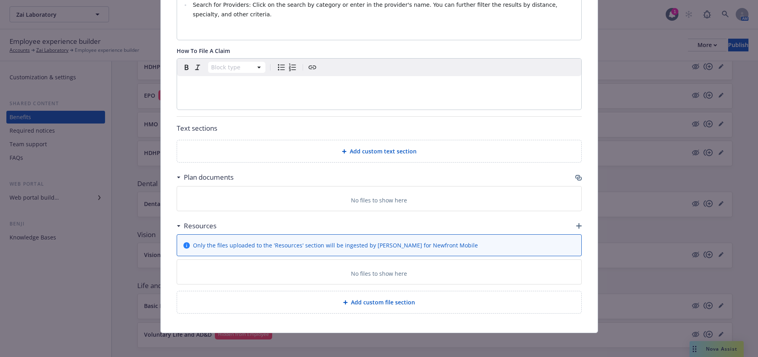
drag, startPoint x: 16, startPoint y: 236, endPoint x: 433, endPoint y: 307, distance: 423.4
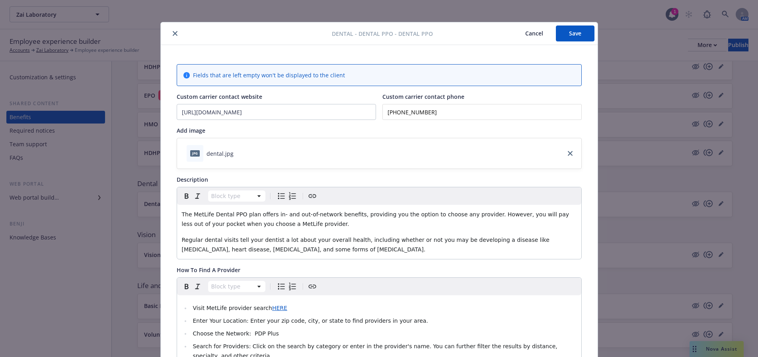
scroll to position [0, 0]
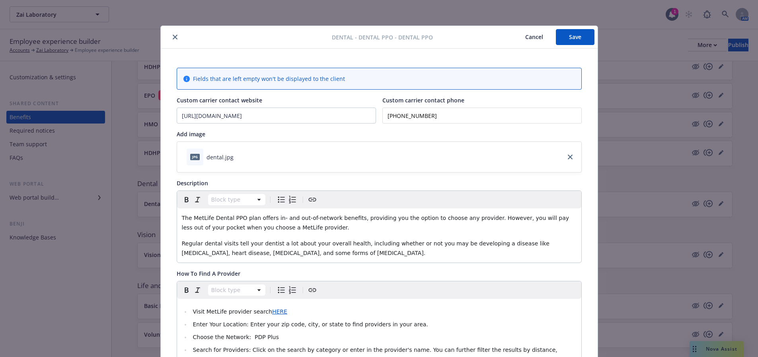
click at [574, 37] on button "Save" at bounding box center [575, 37] width 39 height 16
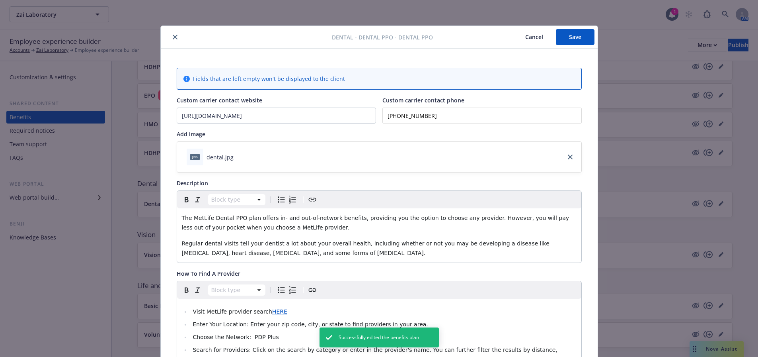
click at [173, 37] on icon "close" at bounding box center [175, 37] width 5 height 5
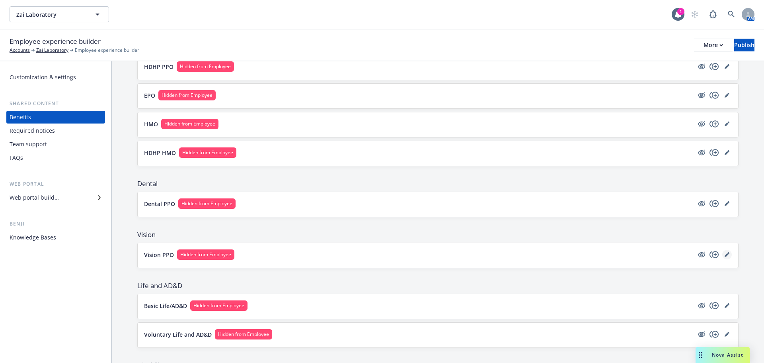
click at [724, 256] on link "editPencil" at bounding box center [728, 255] width 10 height 10
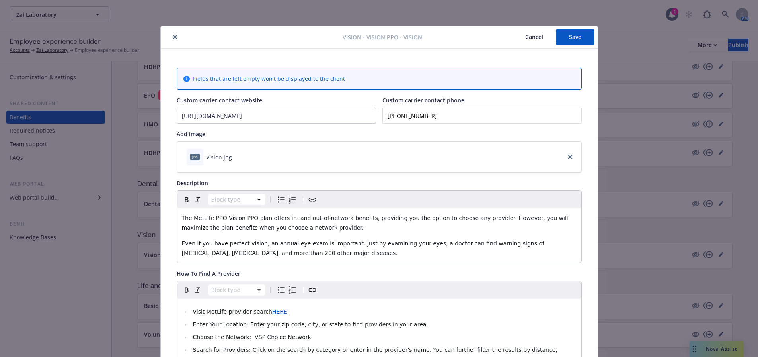
click at [566, 34] on button "Save" at bounding box center [575, 37] width 39 height 16
click at [174, 38] on icon "close" at bounding box center [175, 37] width 5 height 5
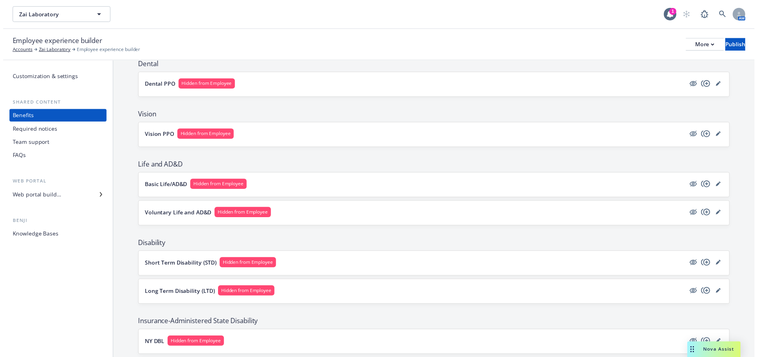
scroll to position [279, 0]
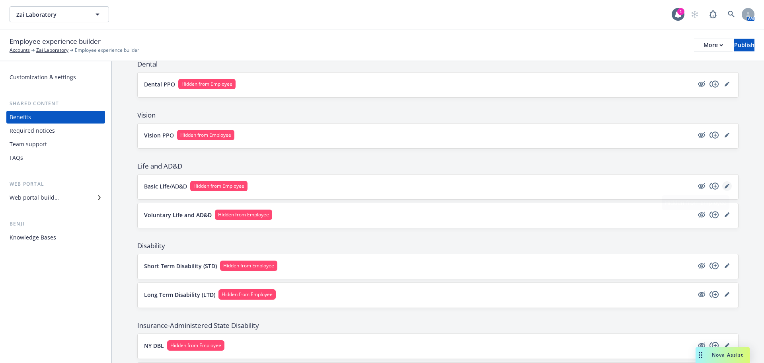
click at [725, 185] on icon "editPencil" at bounding box center [727, 186] width 5 height 5
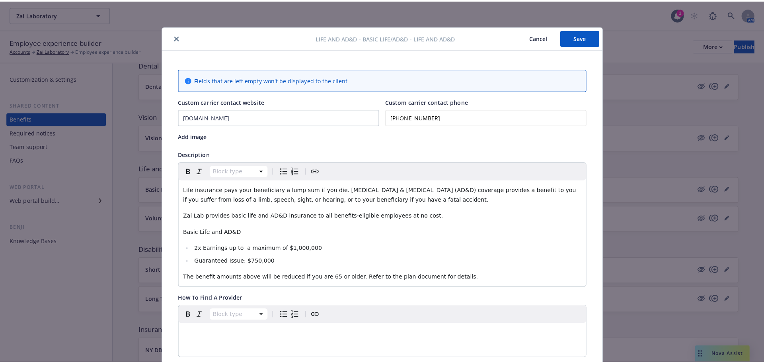
scroll to position [24, 0]
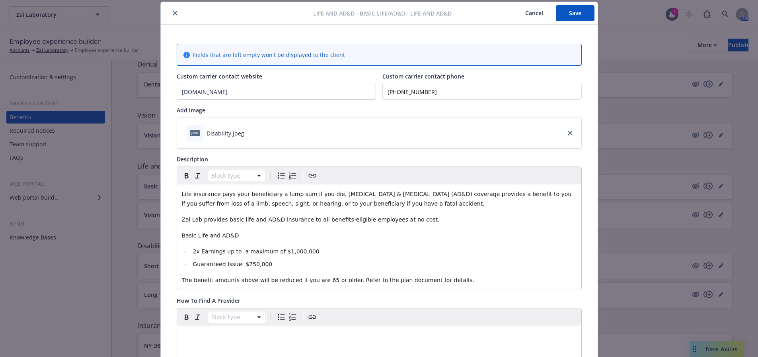
click at [175, 13] on button "close" at bounding box center [175, 13] width 10 height 10
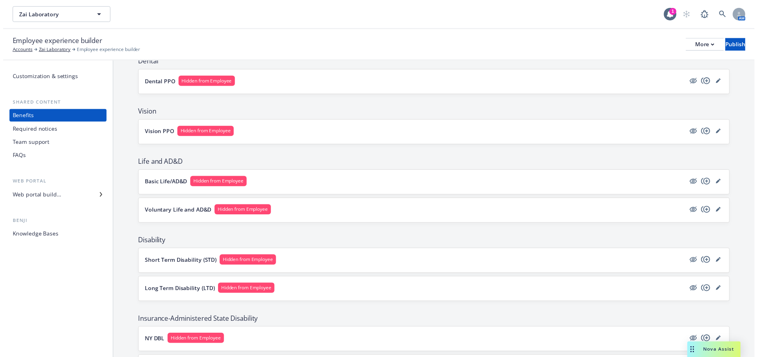
scroll to position [279, 0]
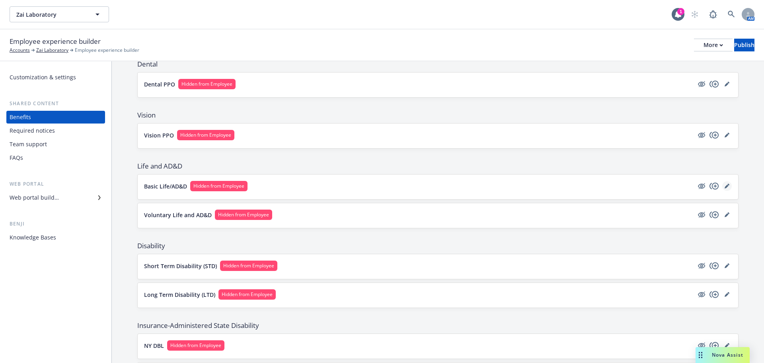
click at [725, 186] on link "editPencil" at bounding box center [728, 186] width 10 height 10
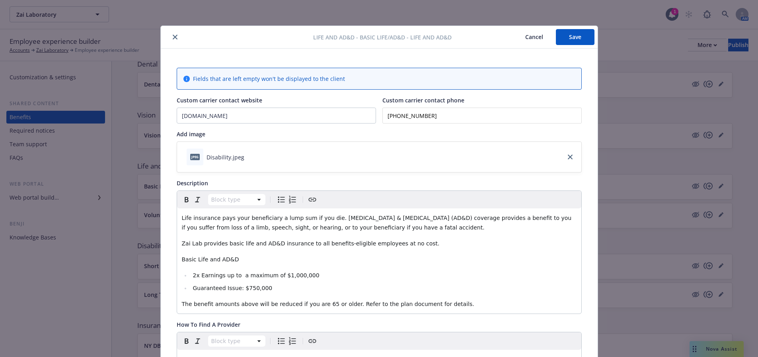
drag, startPoint x: 584, startPoint y: 39, endPoint x: 571, endPoint y: 45, distance: 14.1
click at [584, 39] on button "Save" at bounding box center [575, 37] width 39 height 16
click at [173, 37] on icon "close" at bounding box center [175, 37] width 5 height 5
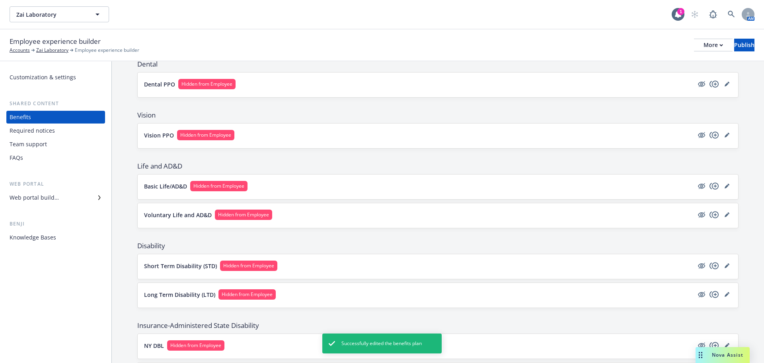
click at [187, 264] on p "Short Term Disability (STD)" at bounding box center [180, 266] width 73 height 8
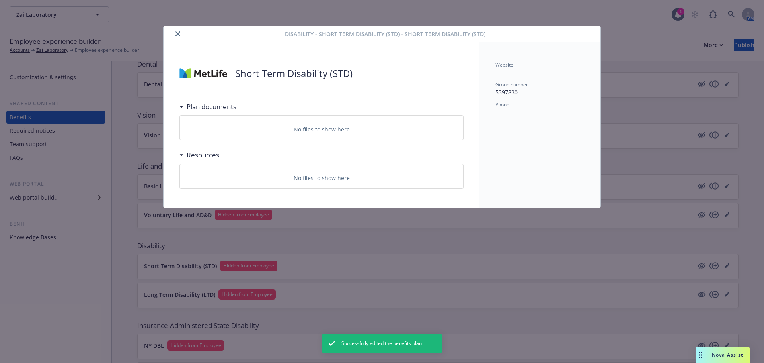
click at [174, 34] on button "close" at bounding box center [178, 34] width 10 height 10
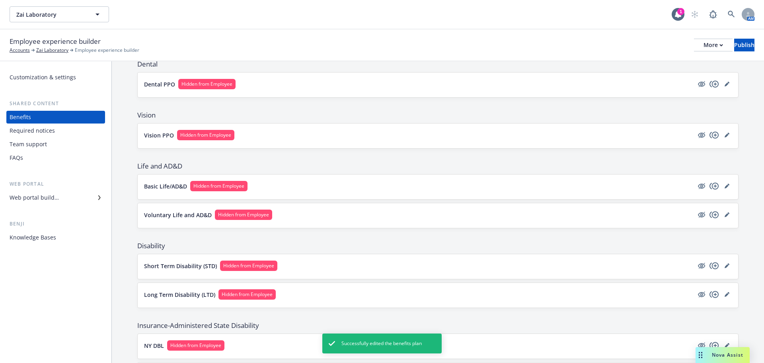
click at [173, 184] on p "Basic Life/AD&D" at bounding box center [165, 186] width 43 height 8
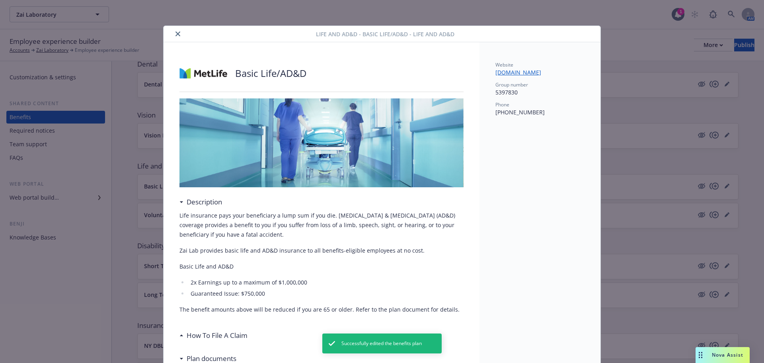
scroll to position [24, 0]
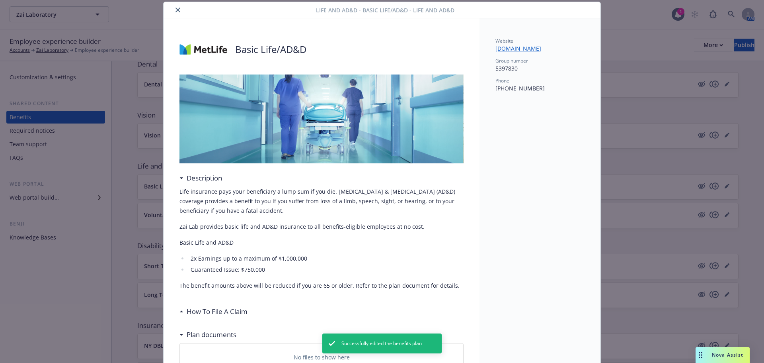
click at [175, 5] on div "Life and AD&D - Basic Life/AD&D - Life and AD&D" at bounding box center [382, 10] width 437 height 16
click at [176, 8] on icon "close" at bounding box center [178, 10] width 5 height 5
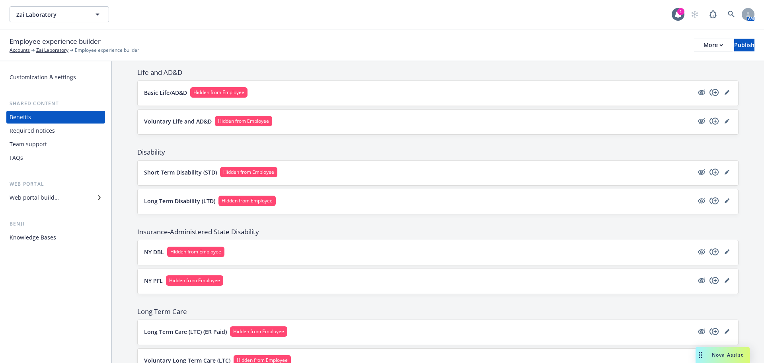
scroll to position [358, 0]
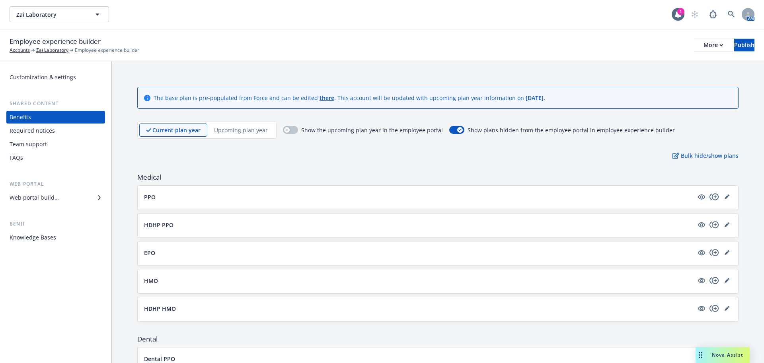
scroll to position [398, 0]
